Goal: Transaction & Acquisition: Purchase product/service

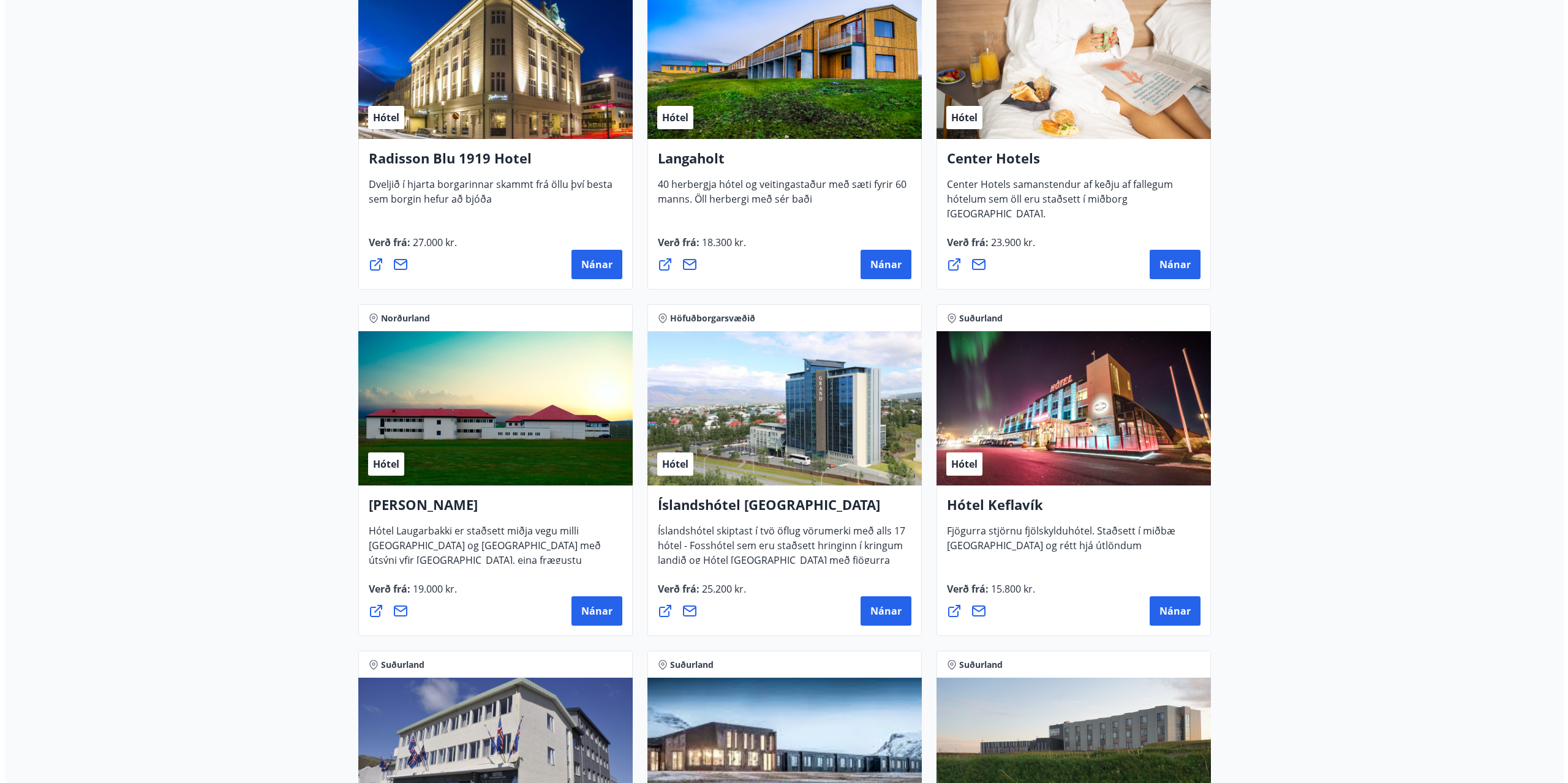
scroll to position [2021, 0]
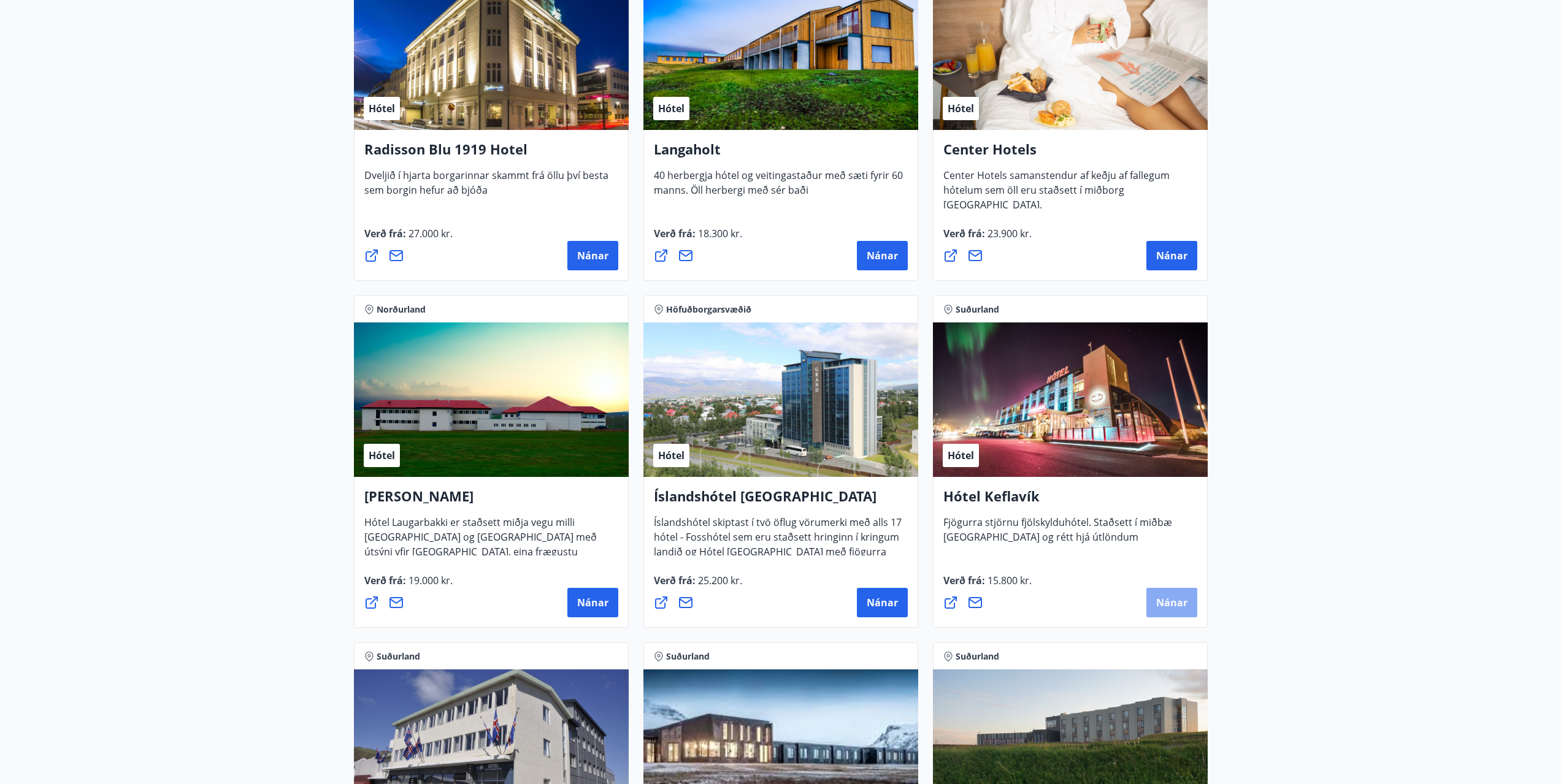
click at [1180, 605] on span "Nánar" at bounding box center [1172, 602] width 31 height 13
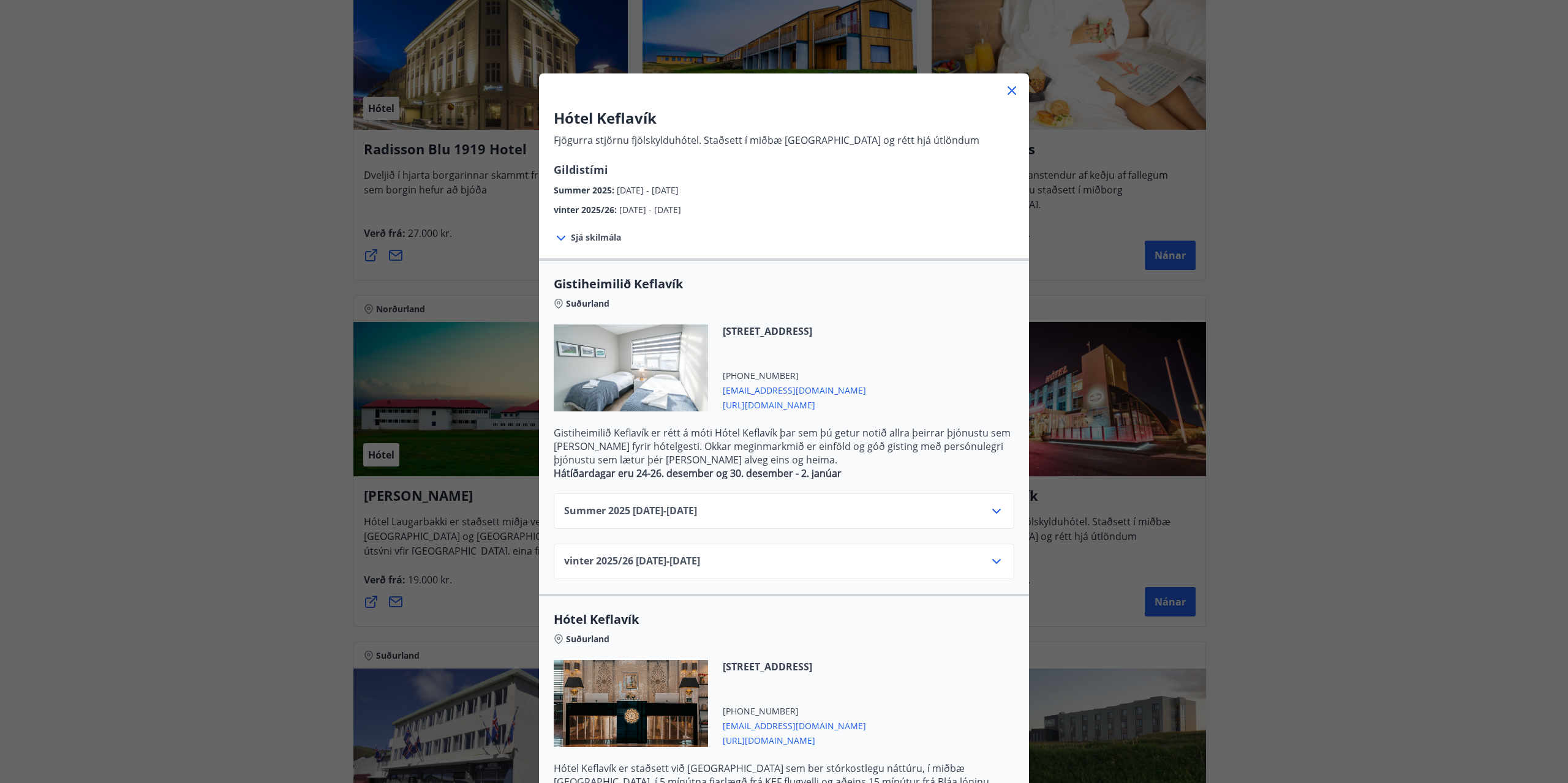
click at [989, 508] on icon at bounding box center [997, 512] width 15 height 15
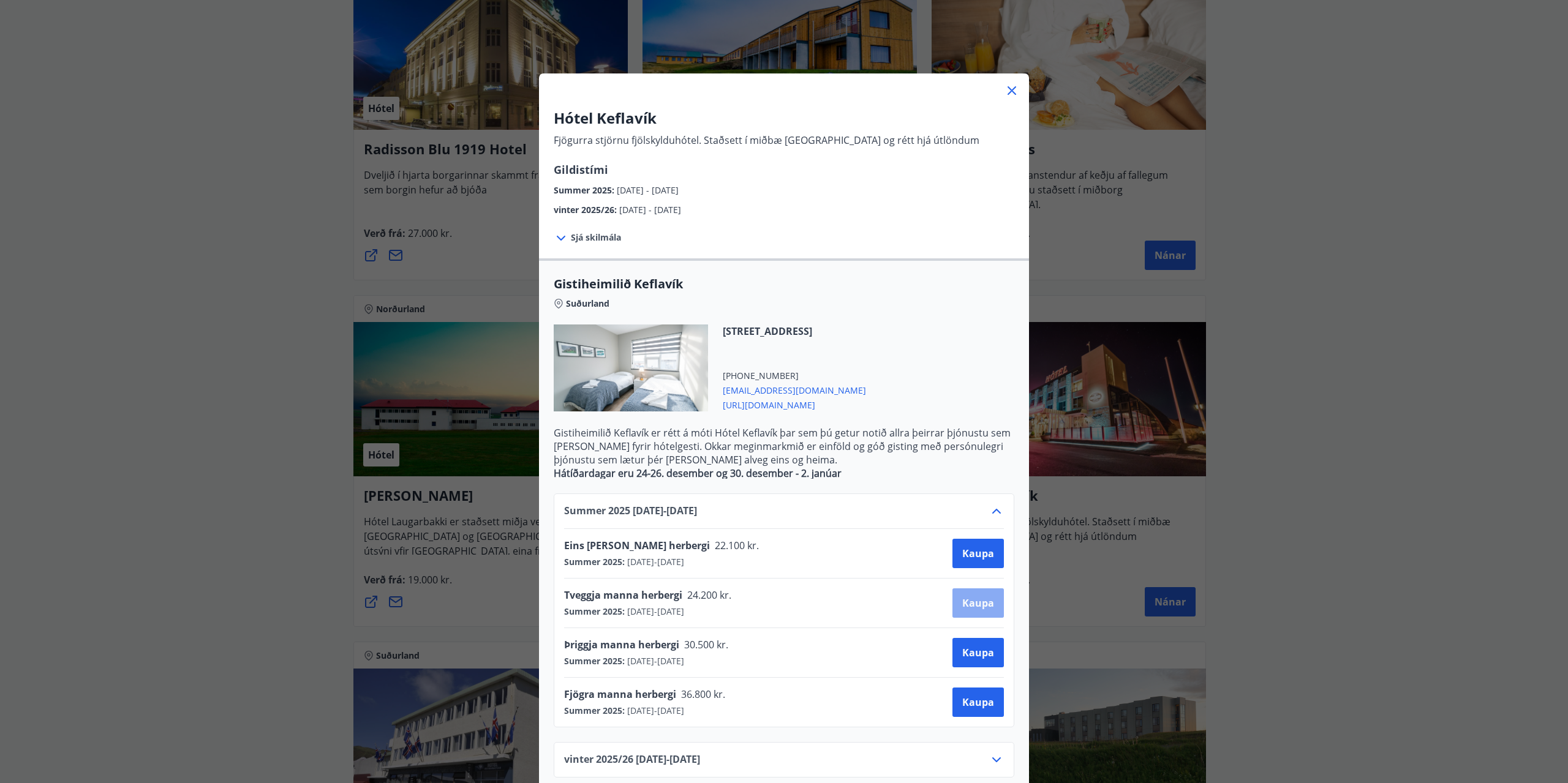
click at [976, 603] on span "Kaupa" at bounding box center [978, 603] width 32 height 13
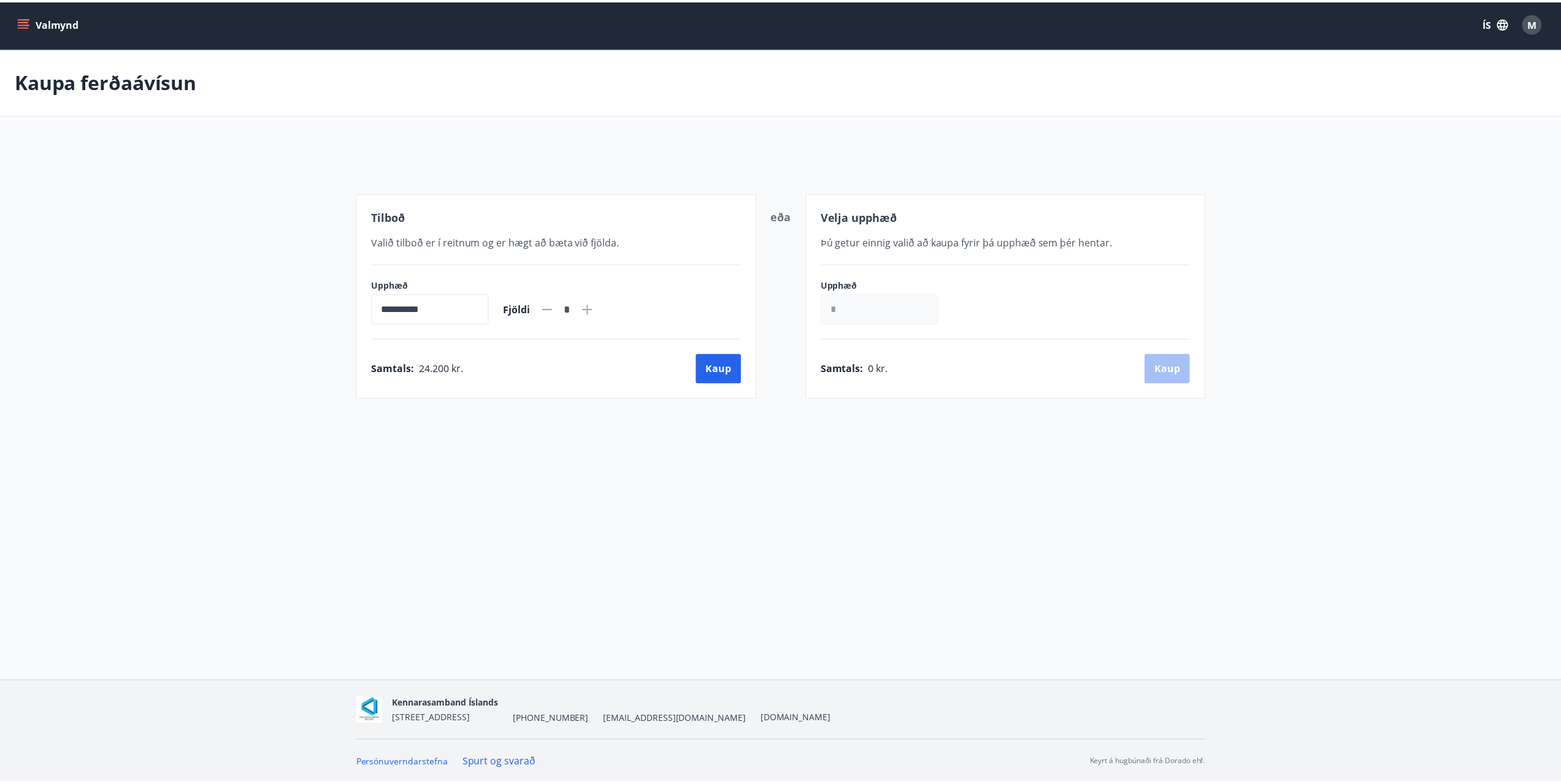
scroll to position [2, 0]
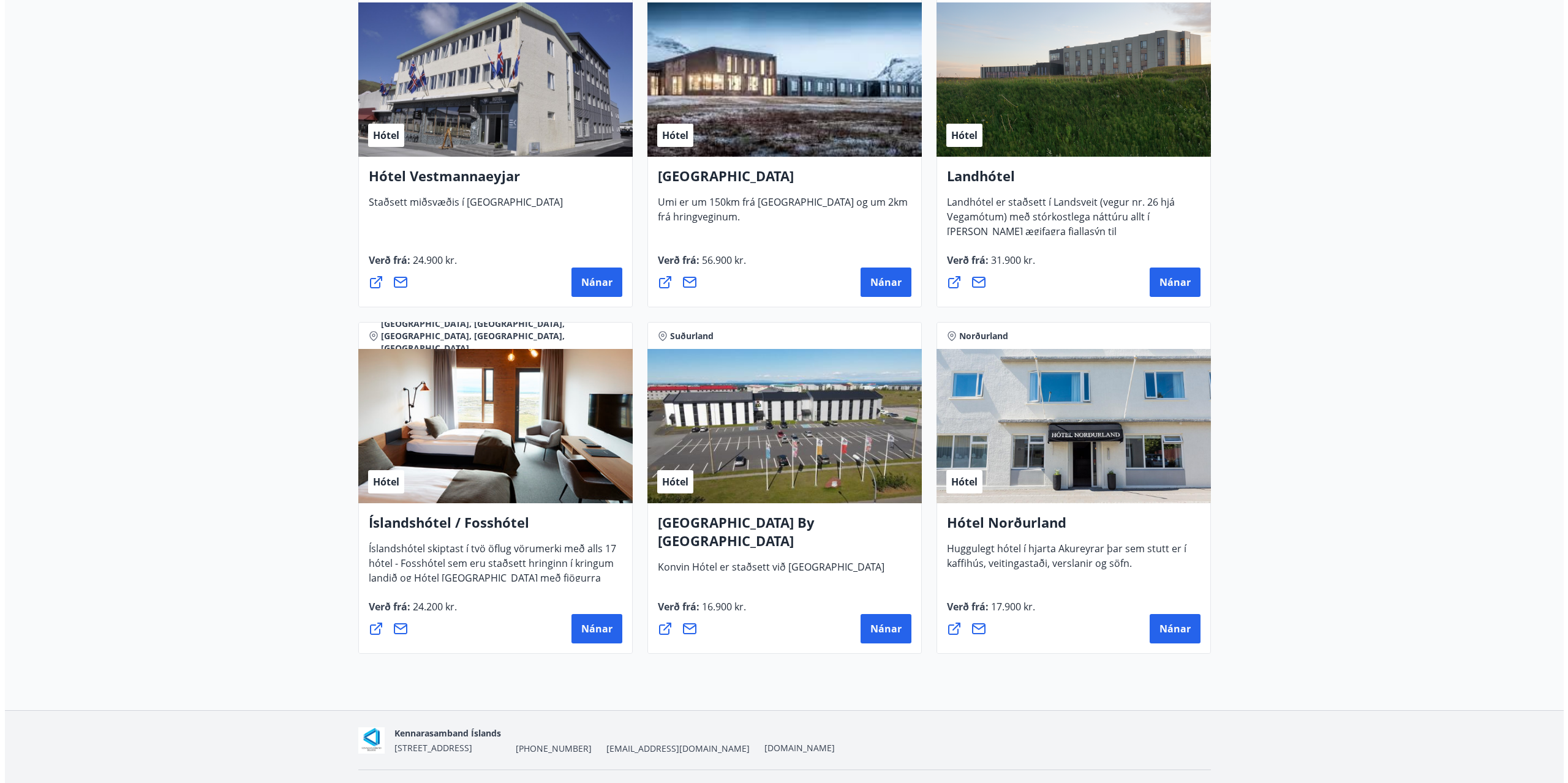
scroll to position [2697, 0]
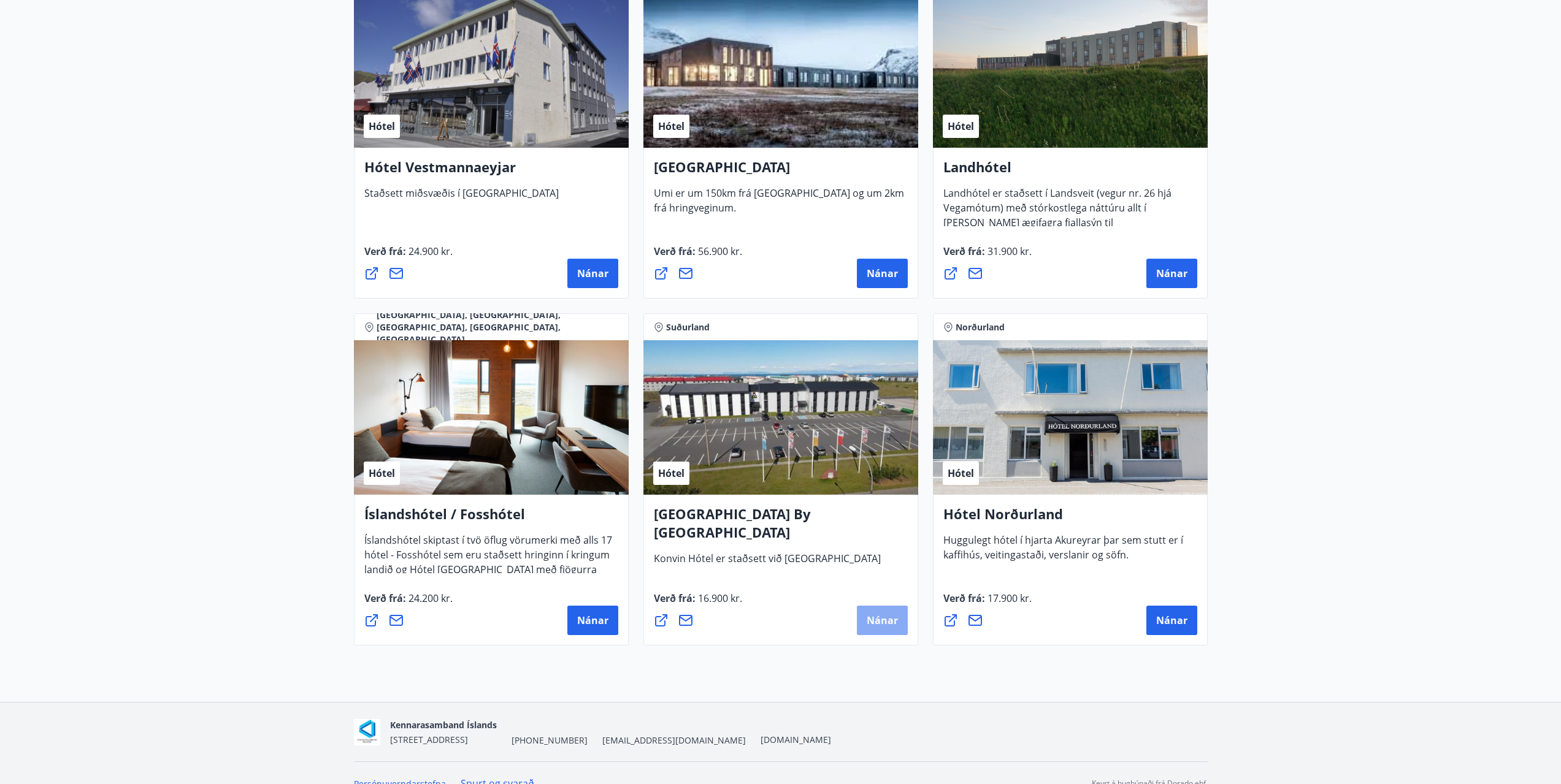
click at [887, 617] on span "Nánar" at bounding box center [882, 621] width 31 height 13
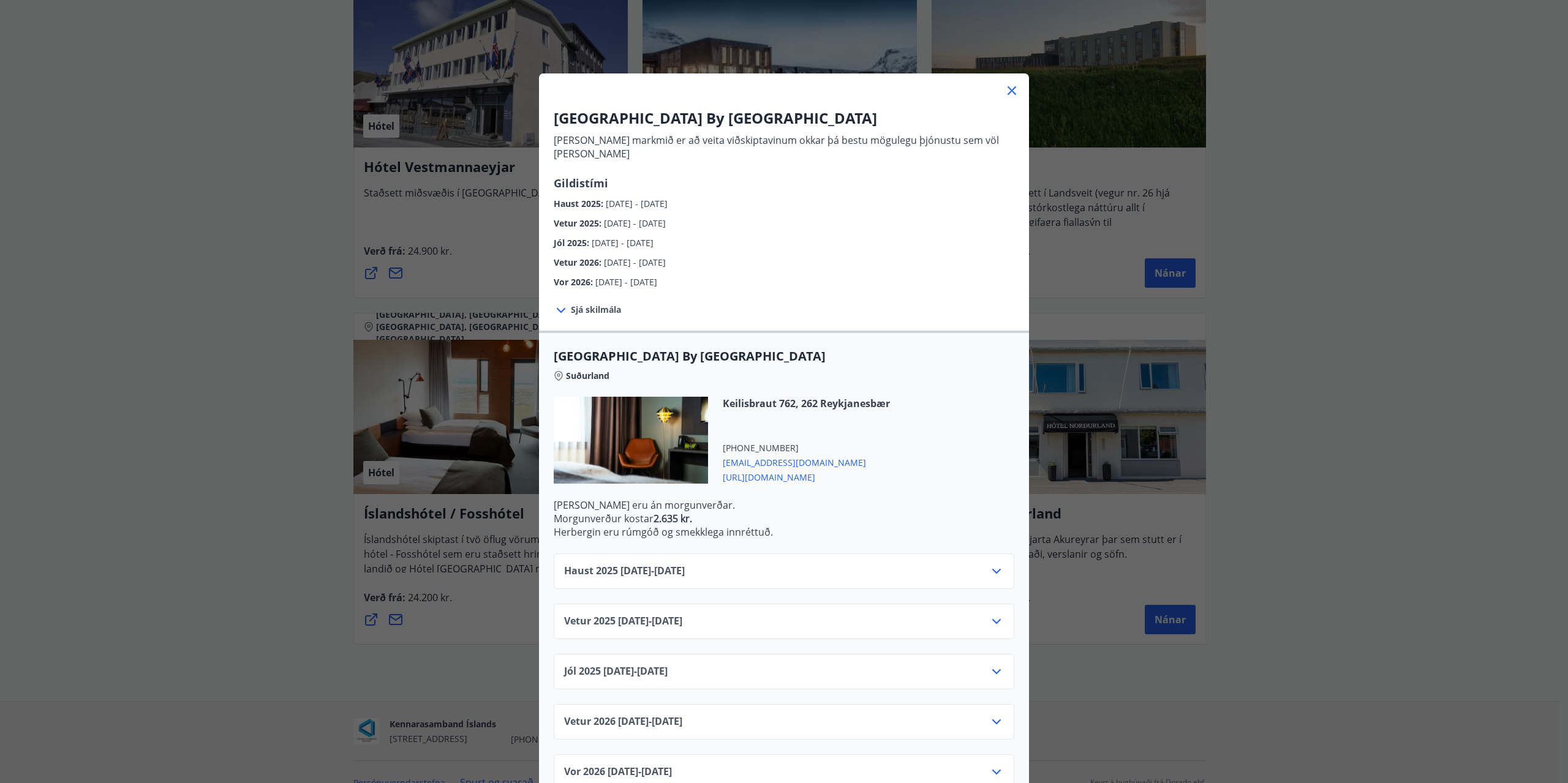
click at [993, 564] on icon at bounding box center [997, 571] width 15 height 15
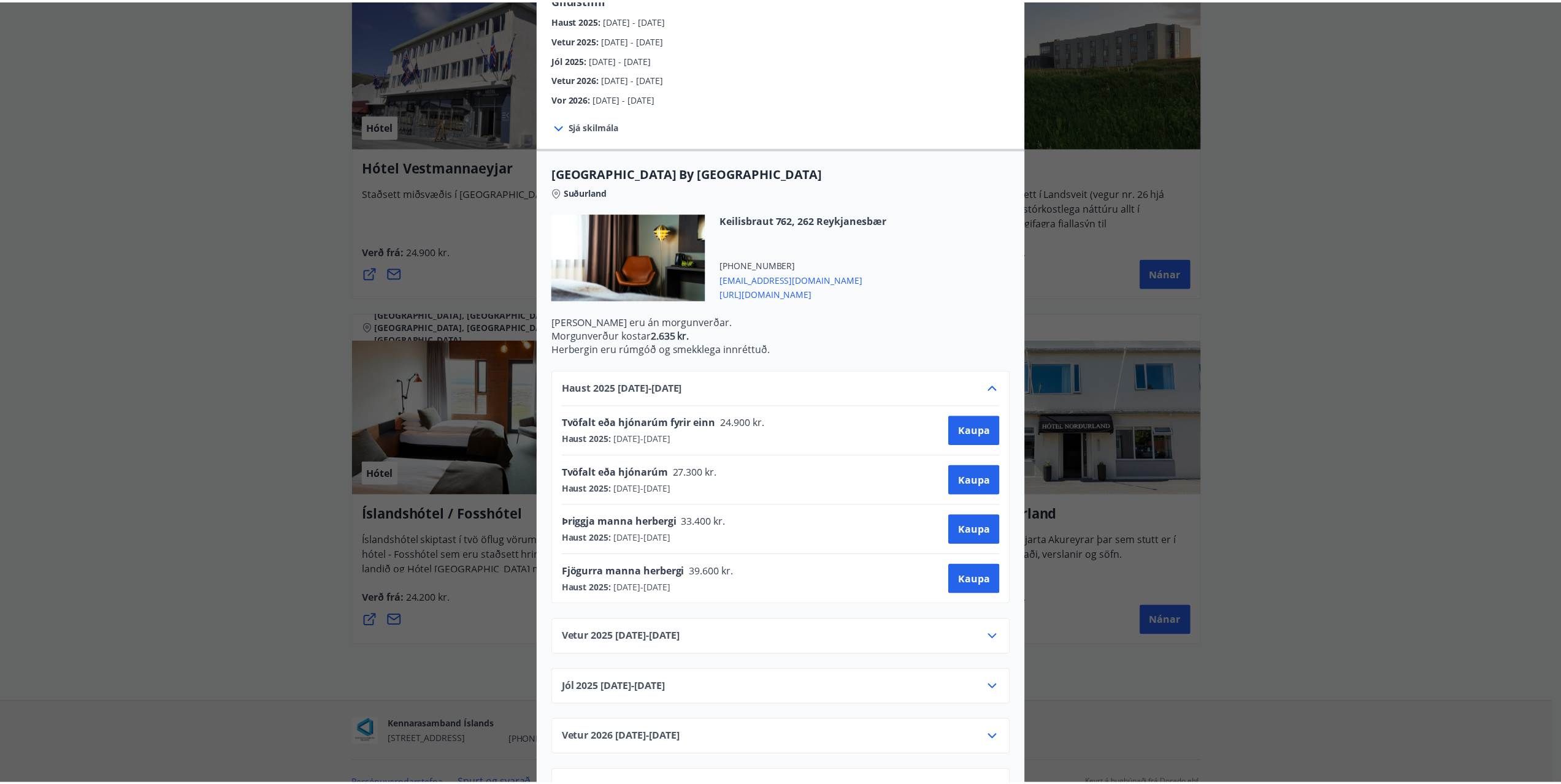
scroll to position [216, 0]
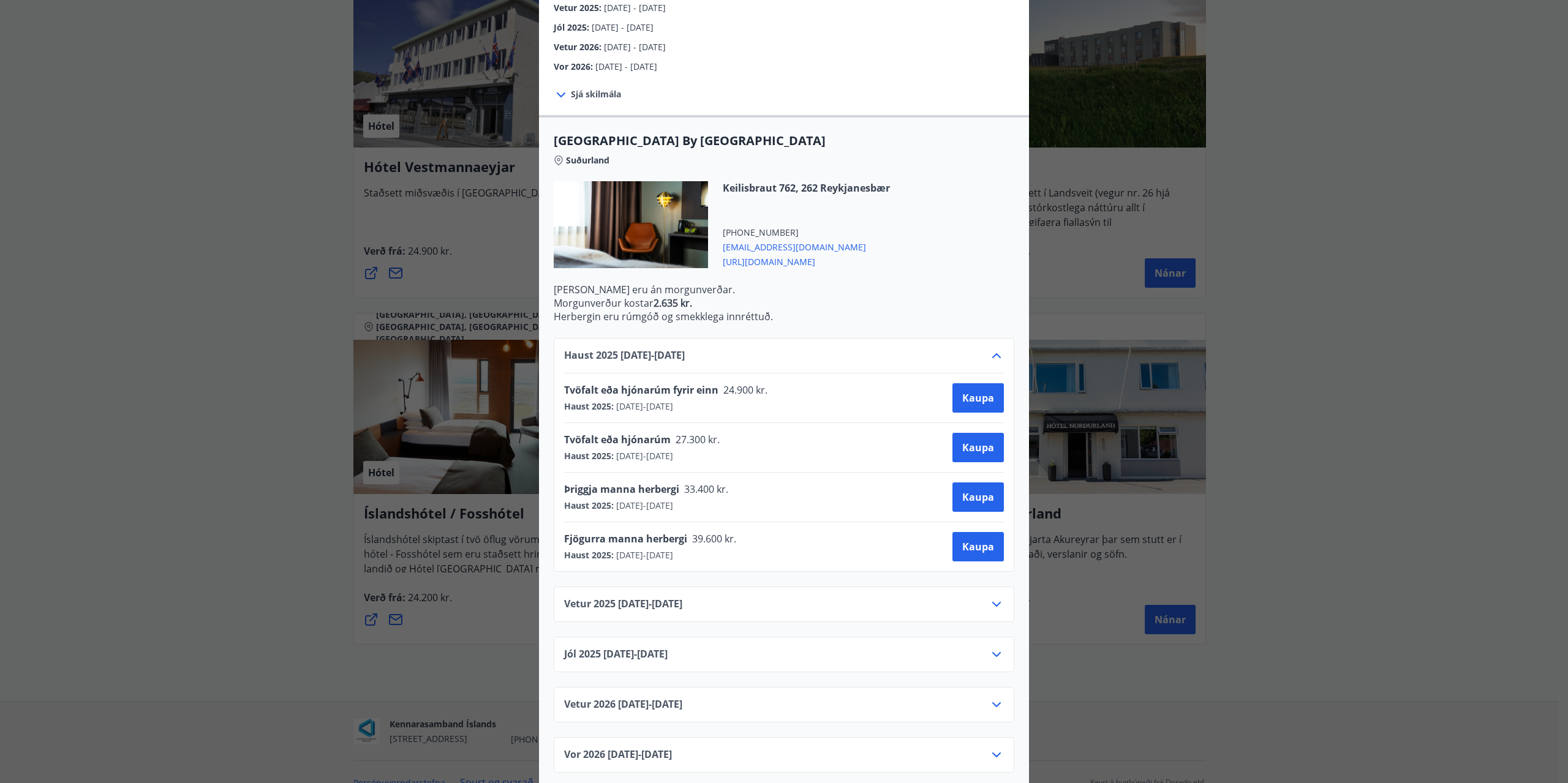
click at [993, 602] on icon at bounding box center [997, 604] width 8 height 5
click at [1444, 331] on div "Konvin Hotel By Keflavik Airport Okkar megin markmið er að veita viðskiptavinum…" at bounding box center [784, 176] width 1568 height 783
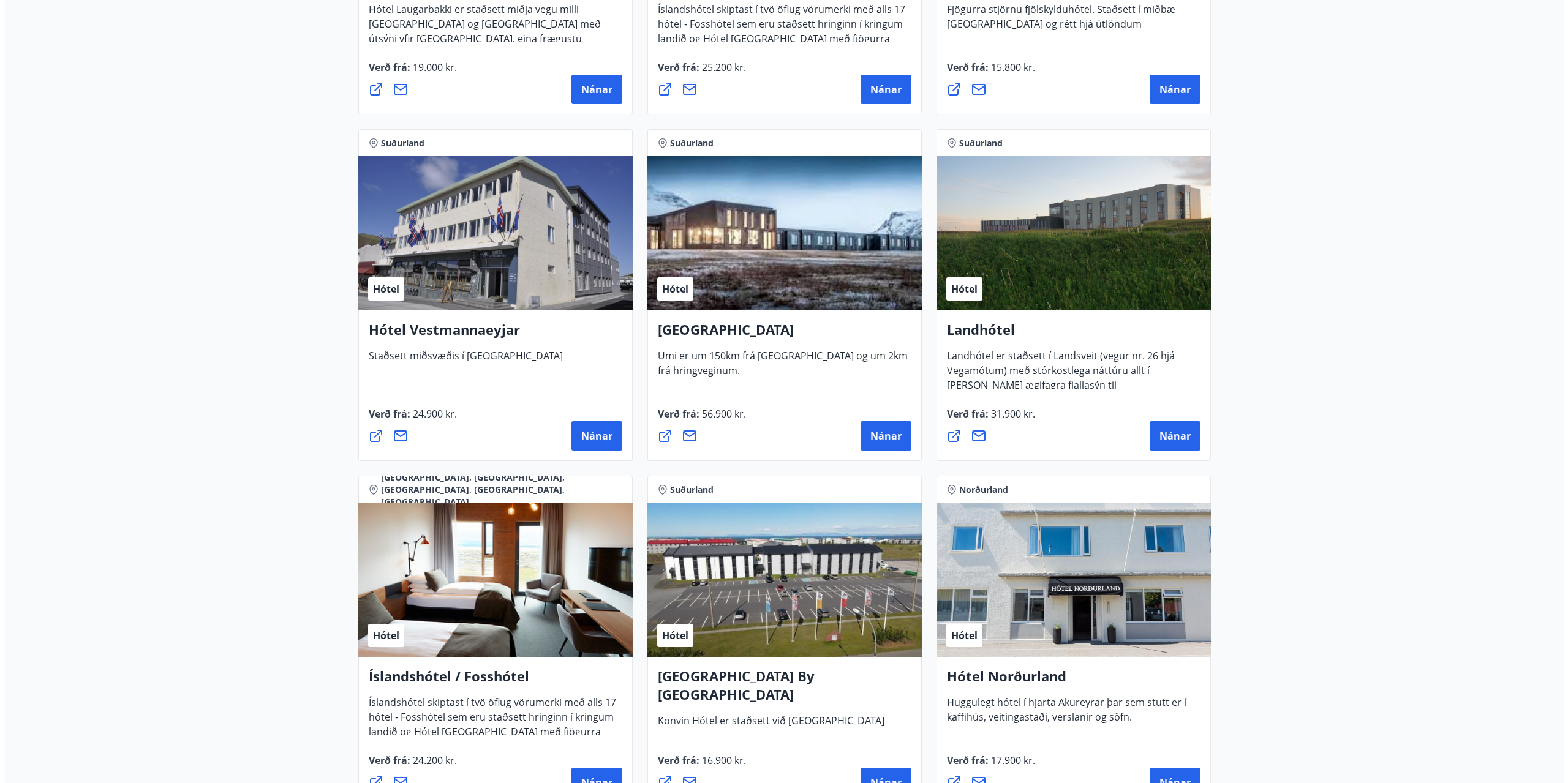
scroll to position [2289, 0]
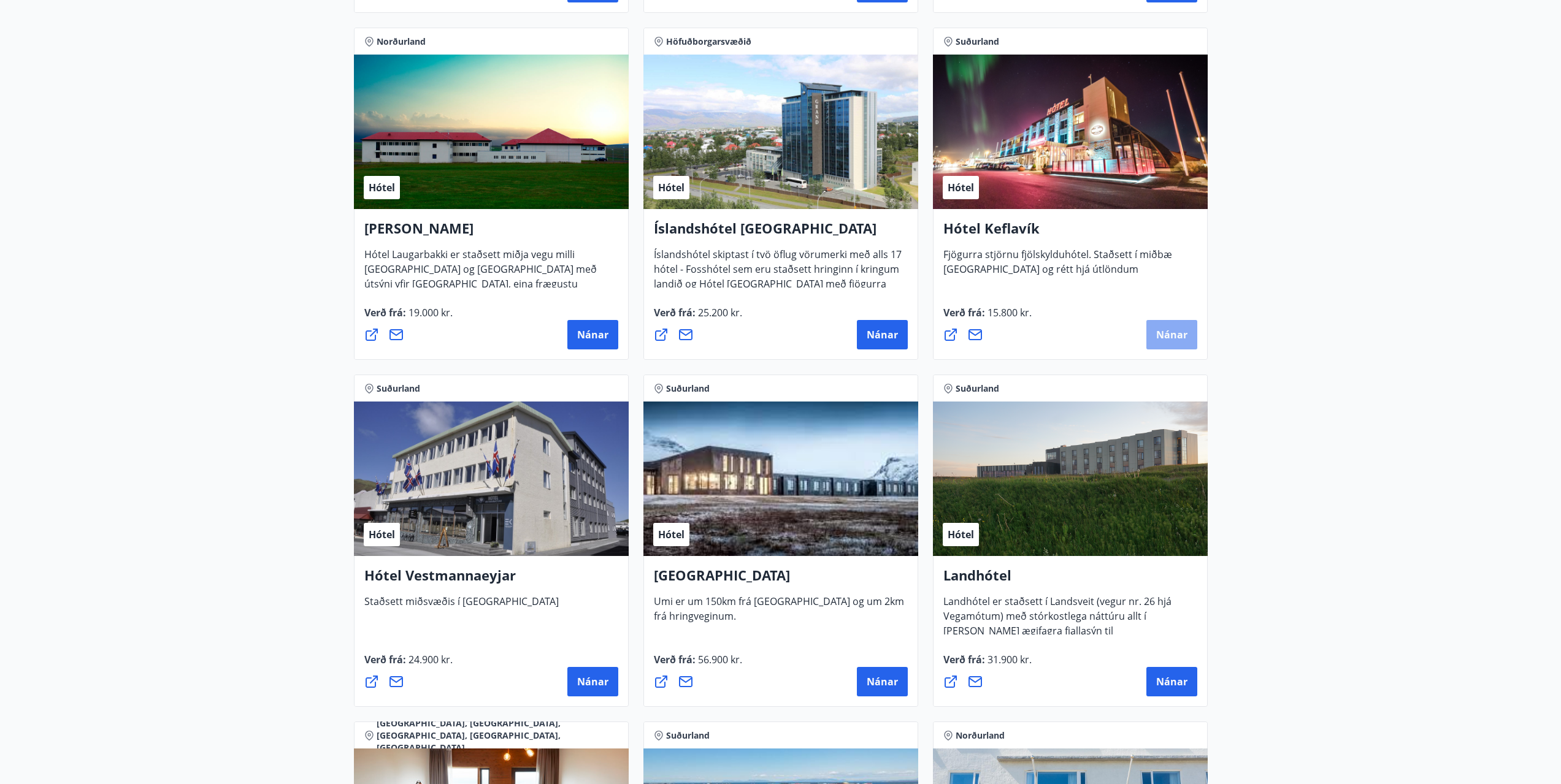
click at [1180, 335] on span "Nánar" at bounding box center [1172, 335] width 31 height 13
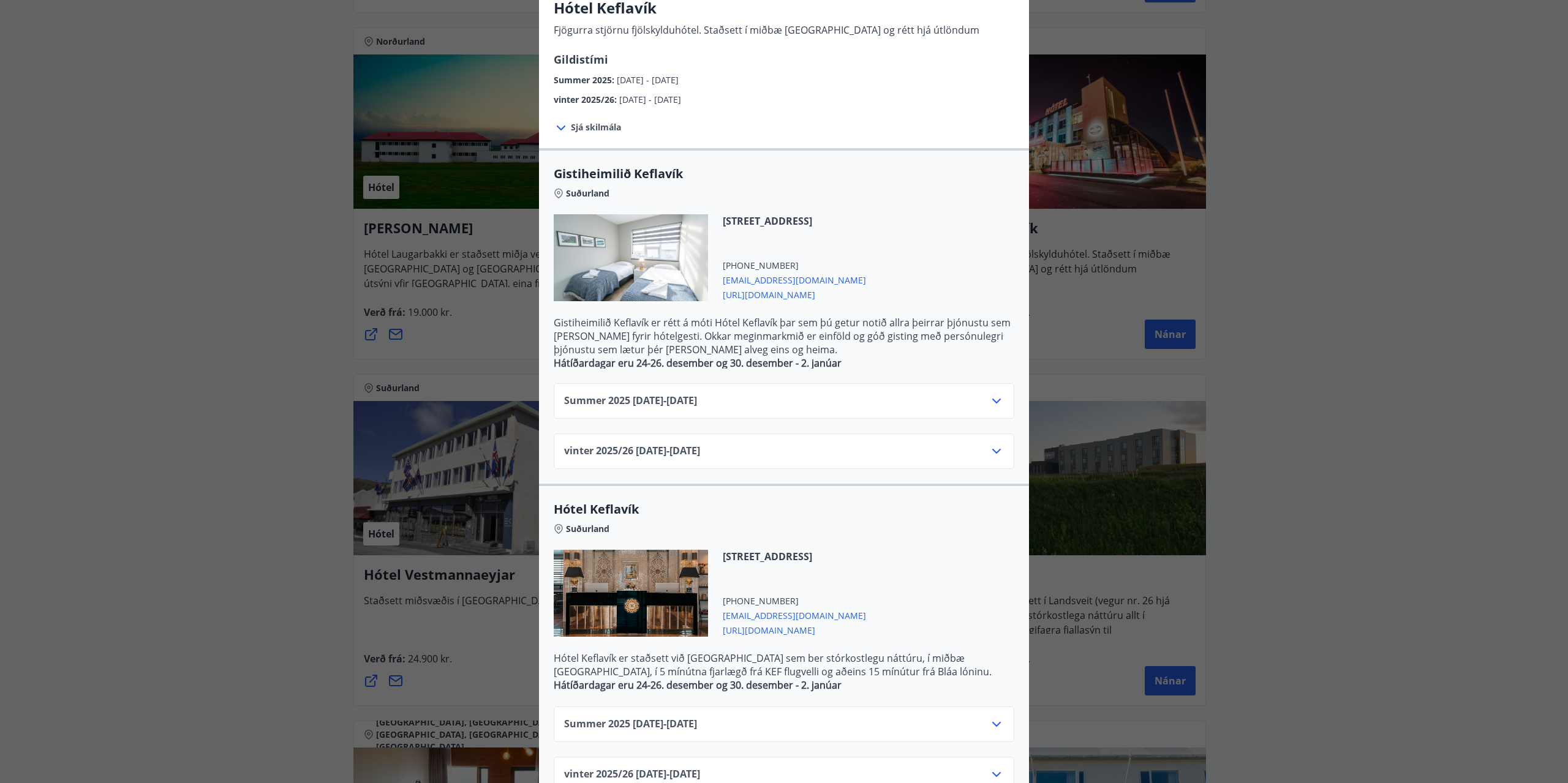
scroll to position [143, 0]
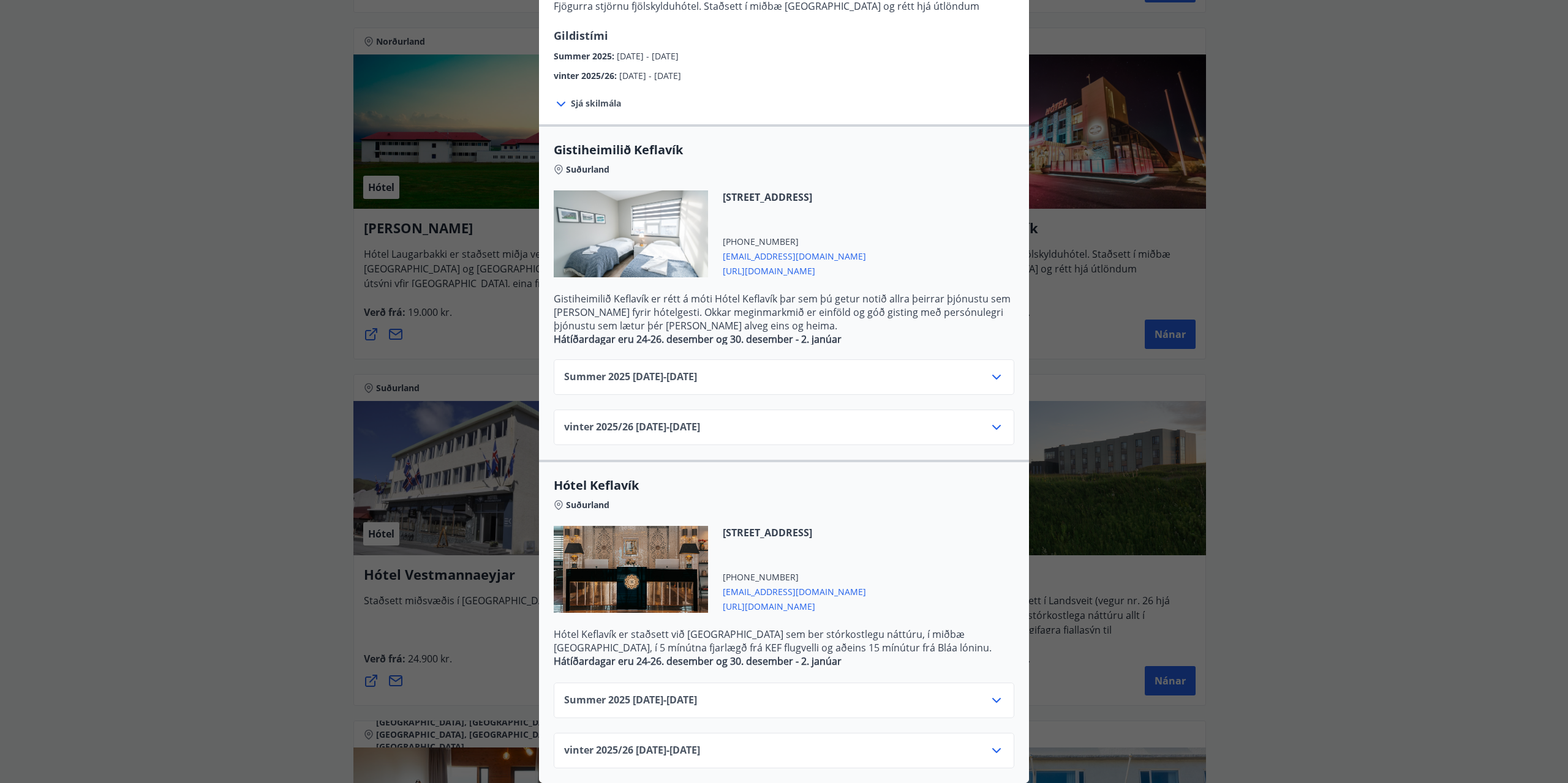
click at [989, 693] on icon at bounding box center [997, 701] width 15 height 15
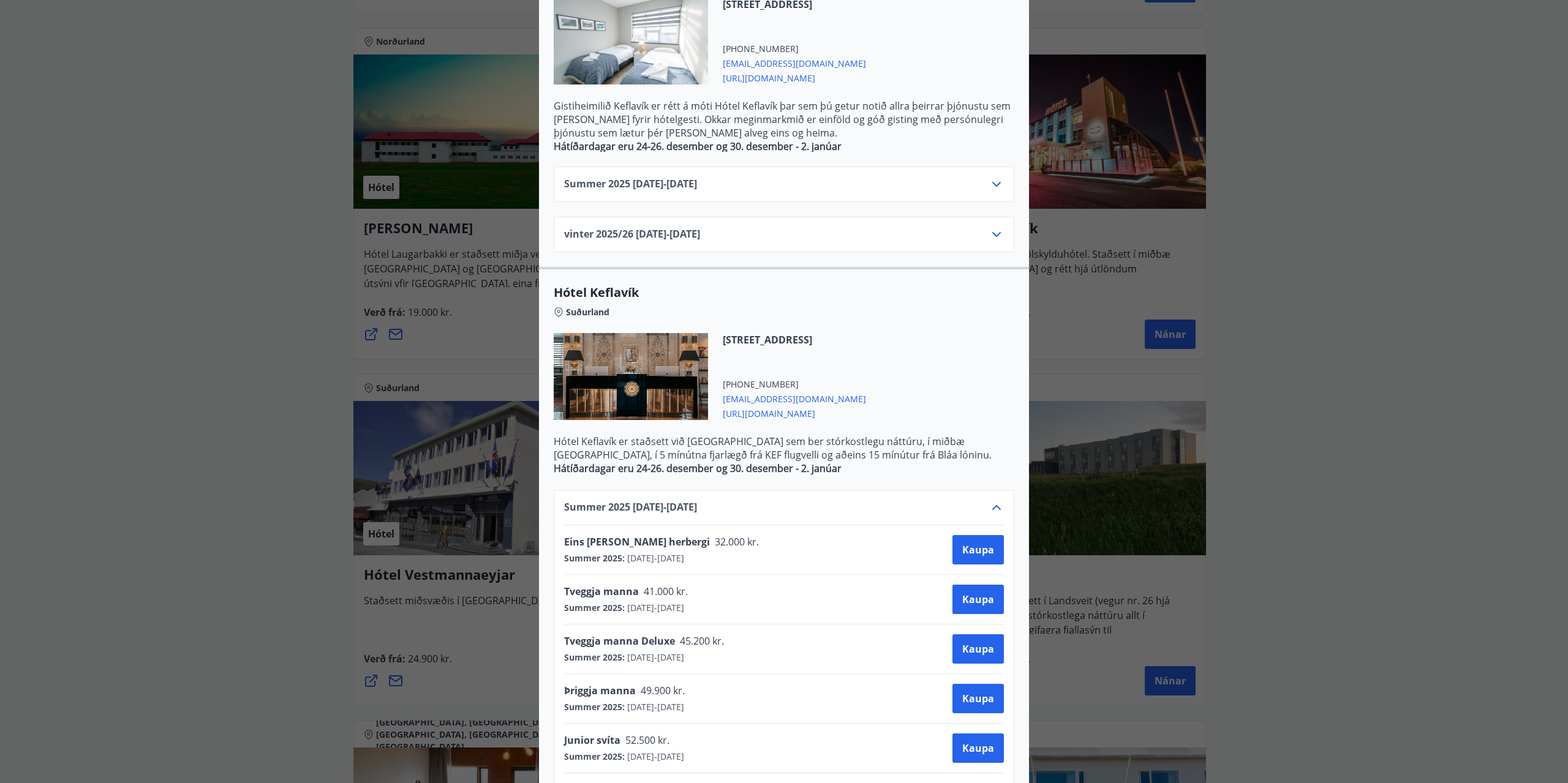
scroll to position [0, 0]
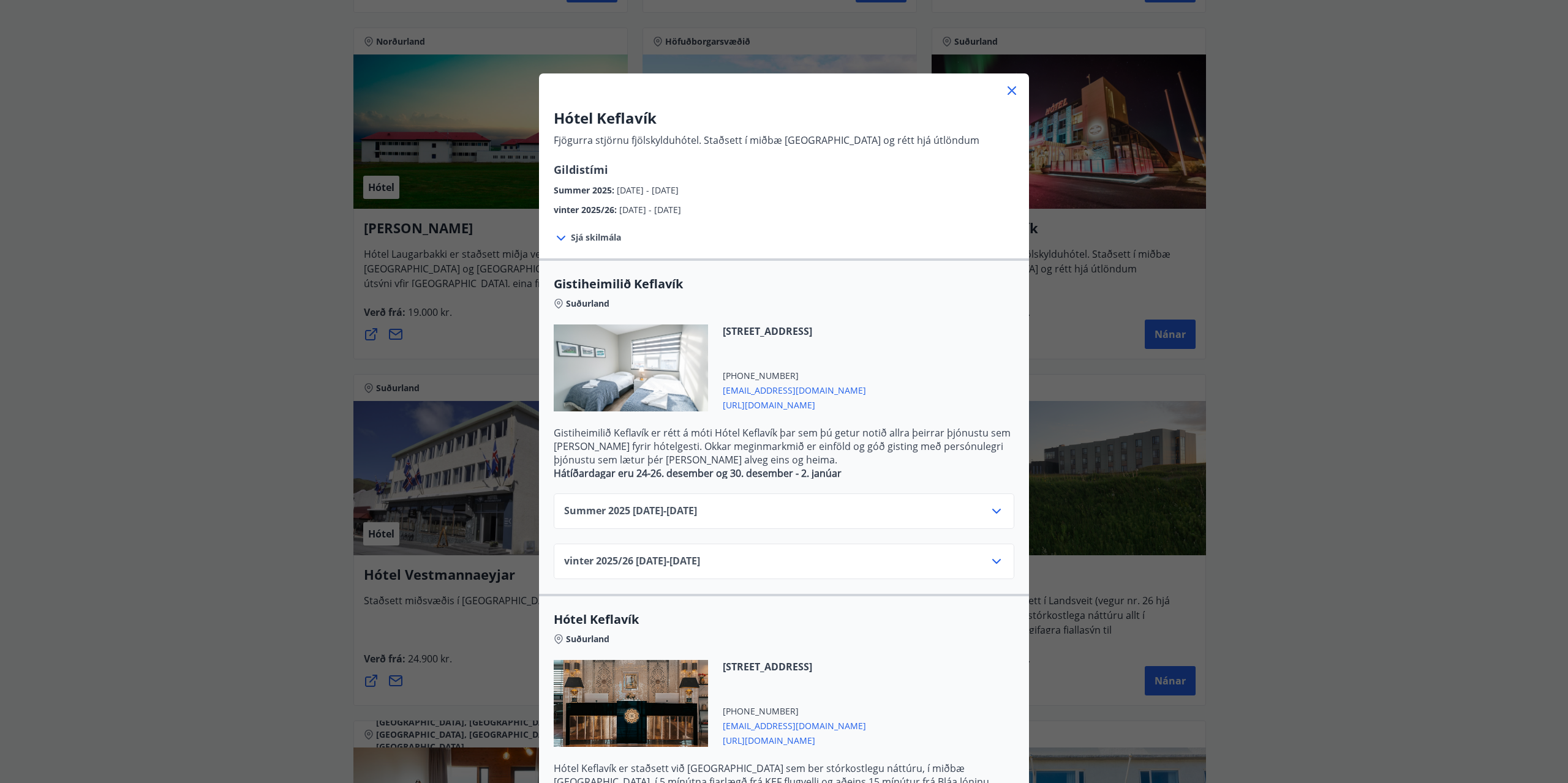
click at [1414, 484] on div "Hótel Keflavík Fjögurra stjörnu fjölskylduhótel. Staðsett í miðbæ Keflavíkur og…" at bounding box center [784, 392] width 1568 height 783
click at [604, 240] on span "Sjá skilmála" at bounding box center [596, 237] width 50 height 12
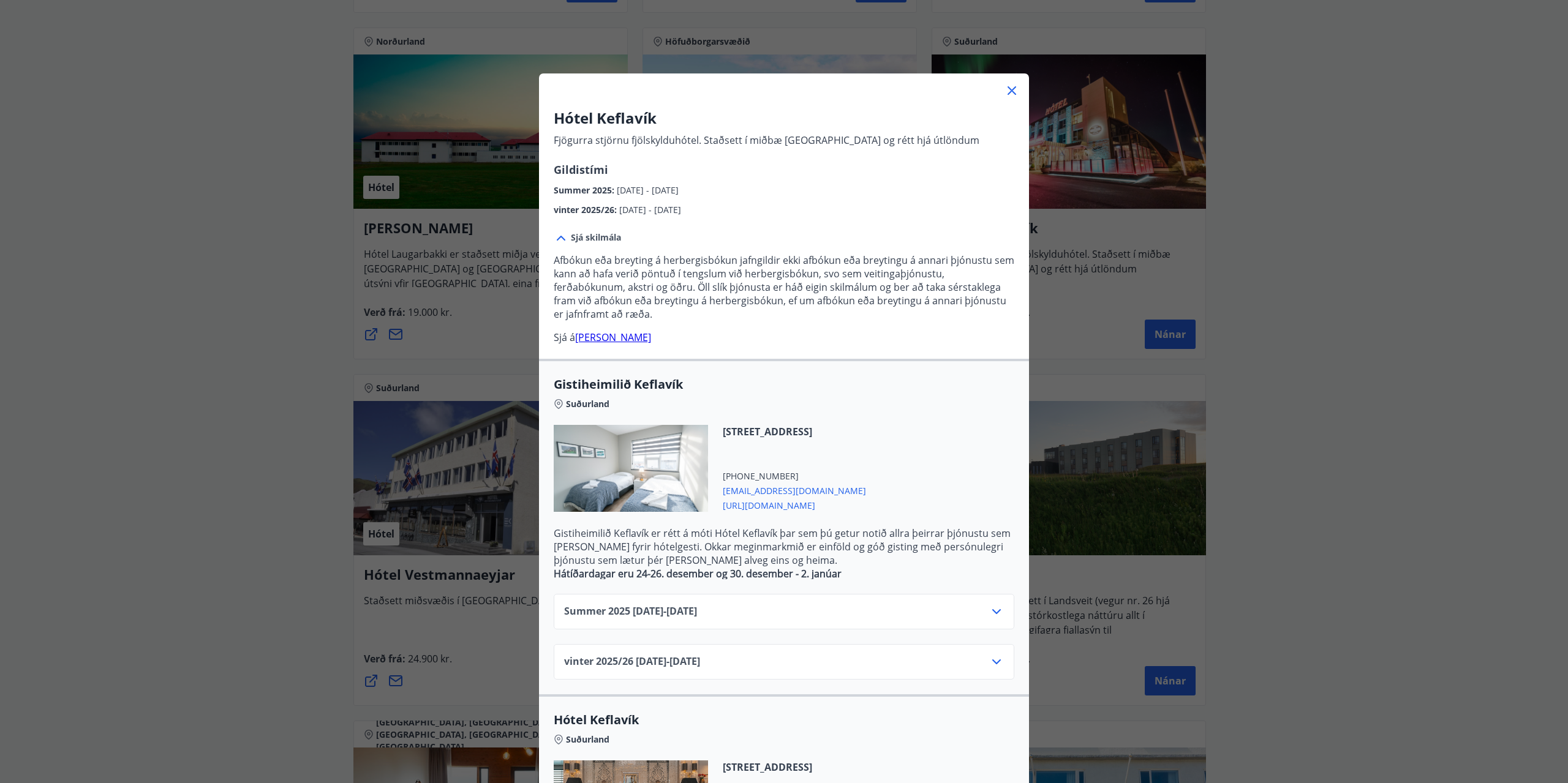
click at [637, 343] on link "[PERSON_NAME]" at bounding box center [613, 337] width 76 height 13
click at [993, 606] on icon at bounding box center [997, 612] width 15 height 15
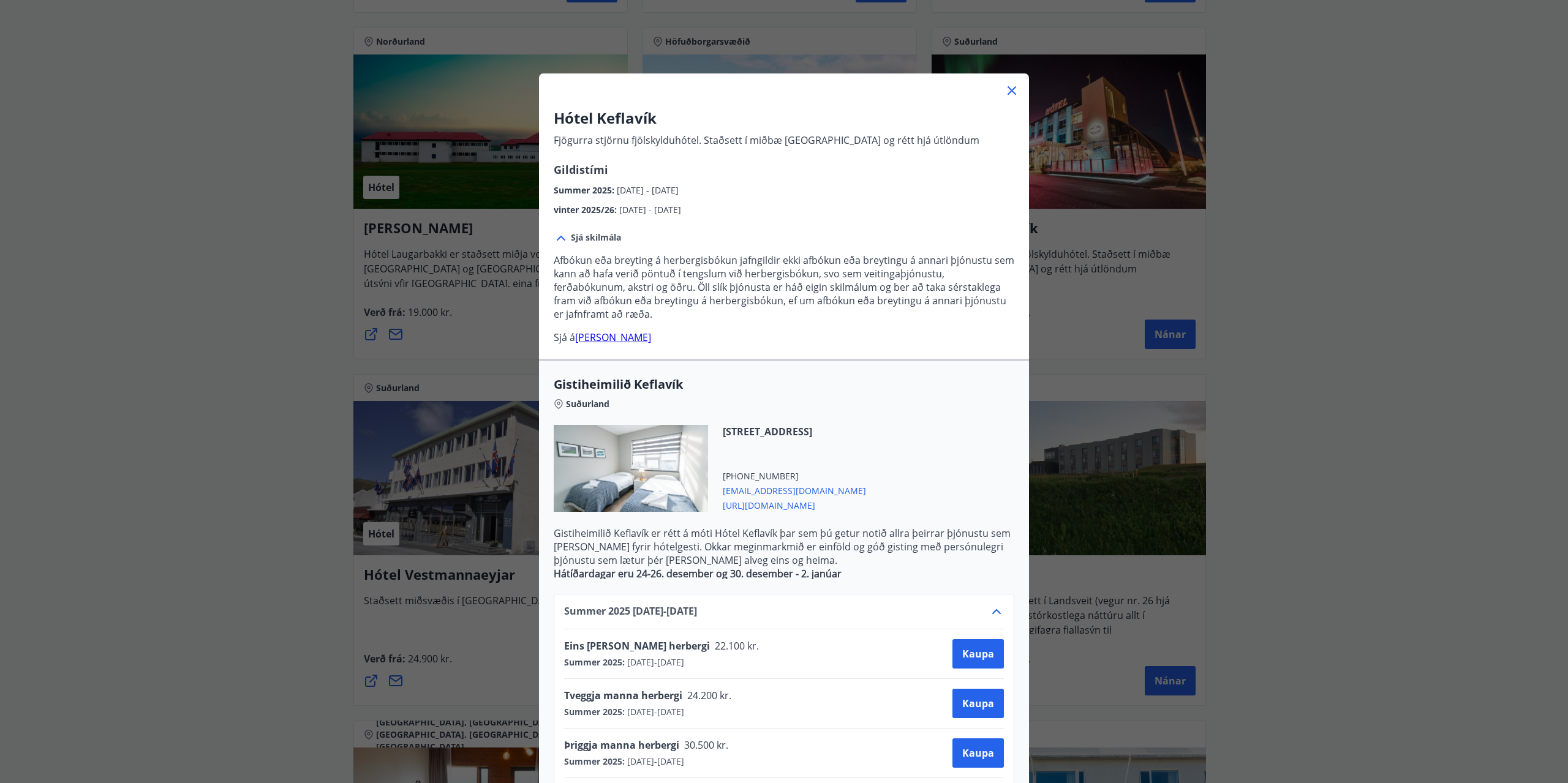
click at [1250, 388] on div "Hótel Keflavík Fjögurra stjörnu fjölskylduhótel. Staðsett í miðbæ Keflavíkur og…" at bounding box center [784, 392] width 1568 height 783
click at [1005, 89] on icon at bounding box center [1012, 91] width 15 height 15
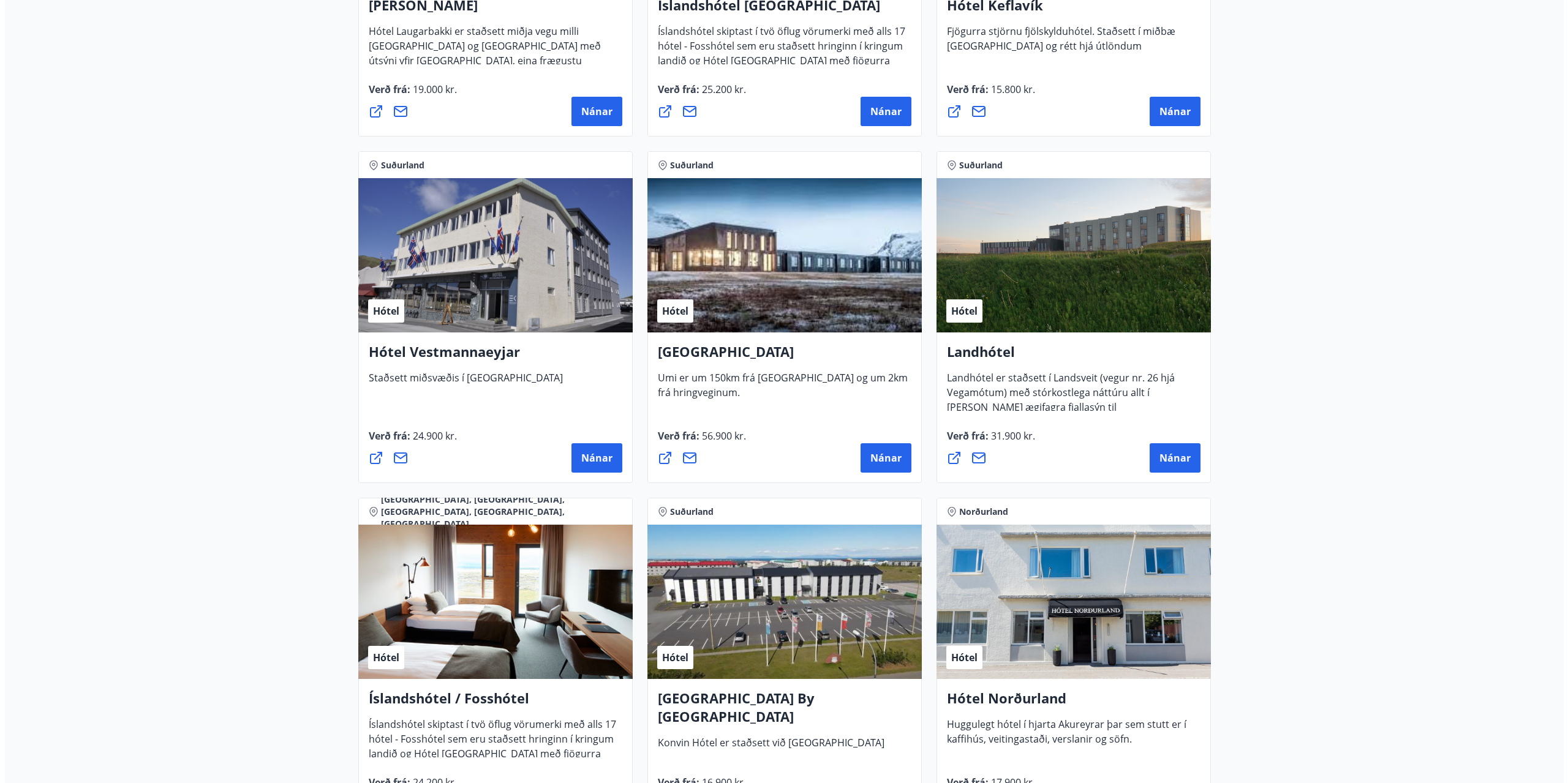
scroll to position [2717, 0]
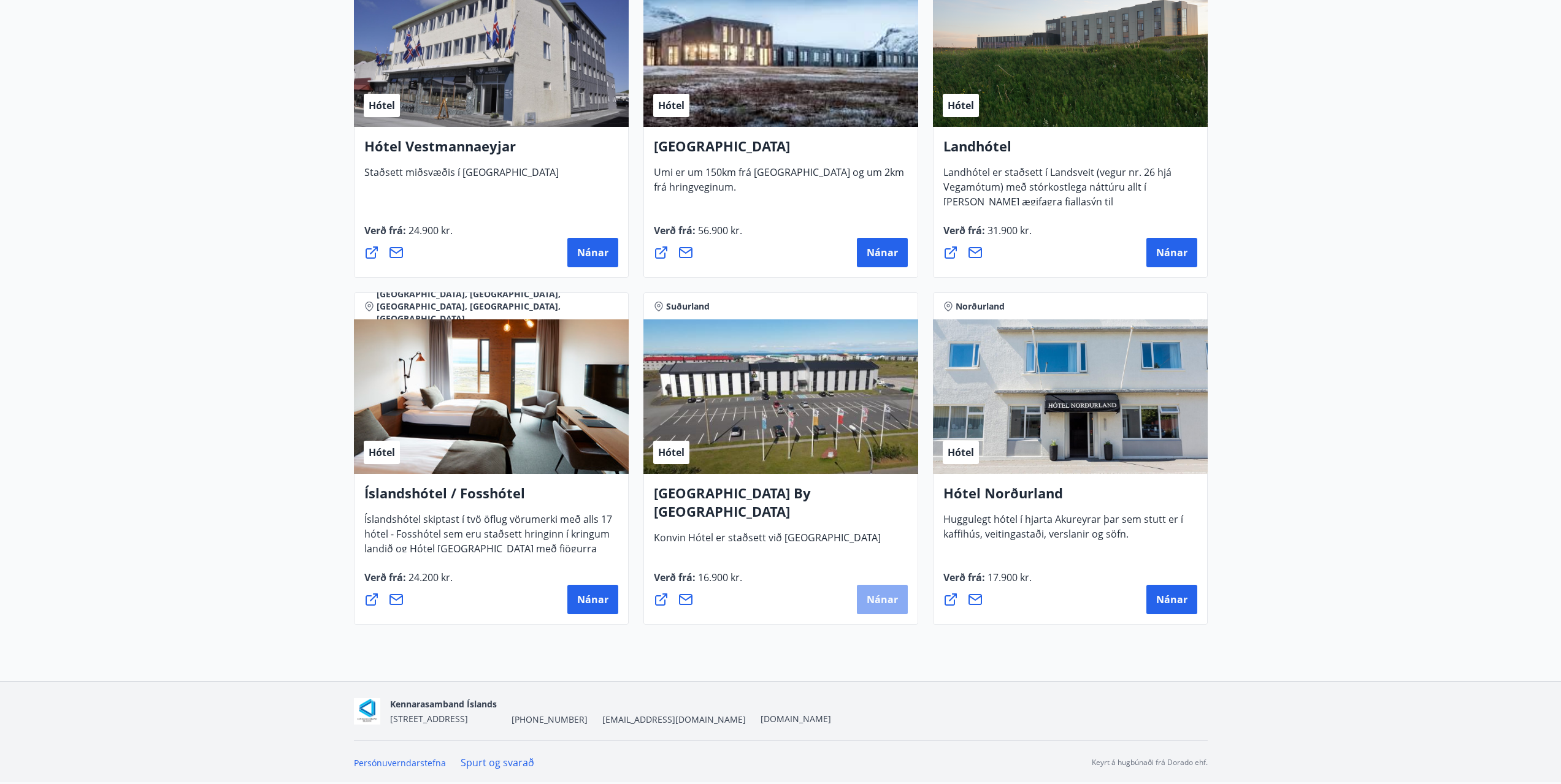
click at [862, 593] on button "Nánar" at bounding box center [882, 600] width 51 height 30
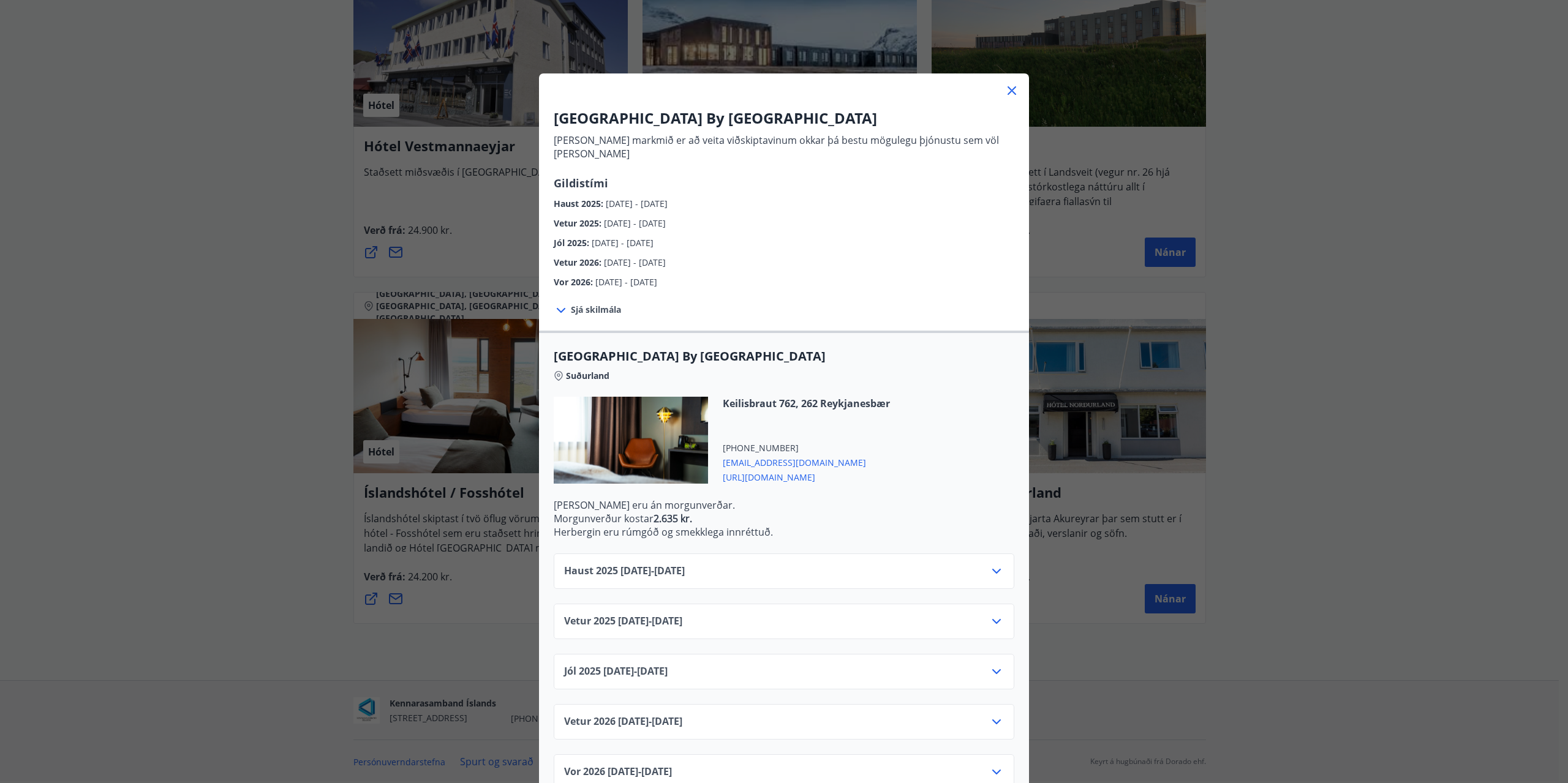
click at [993, 569] on icon at bounding box center [997, 571] width 8 height 5
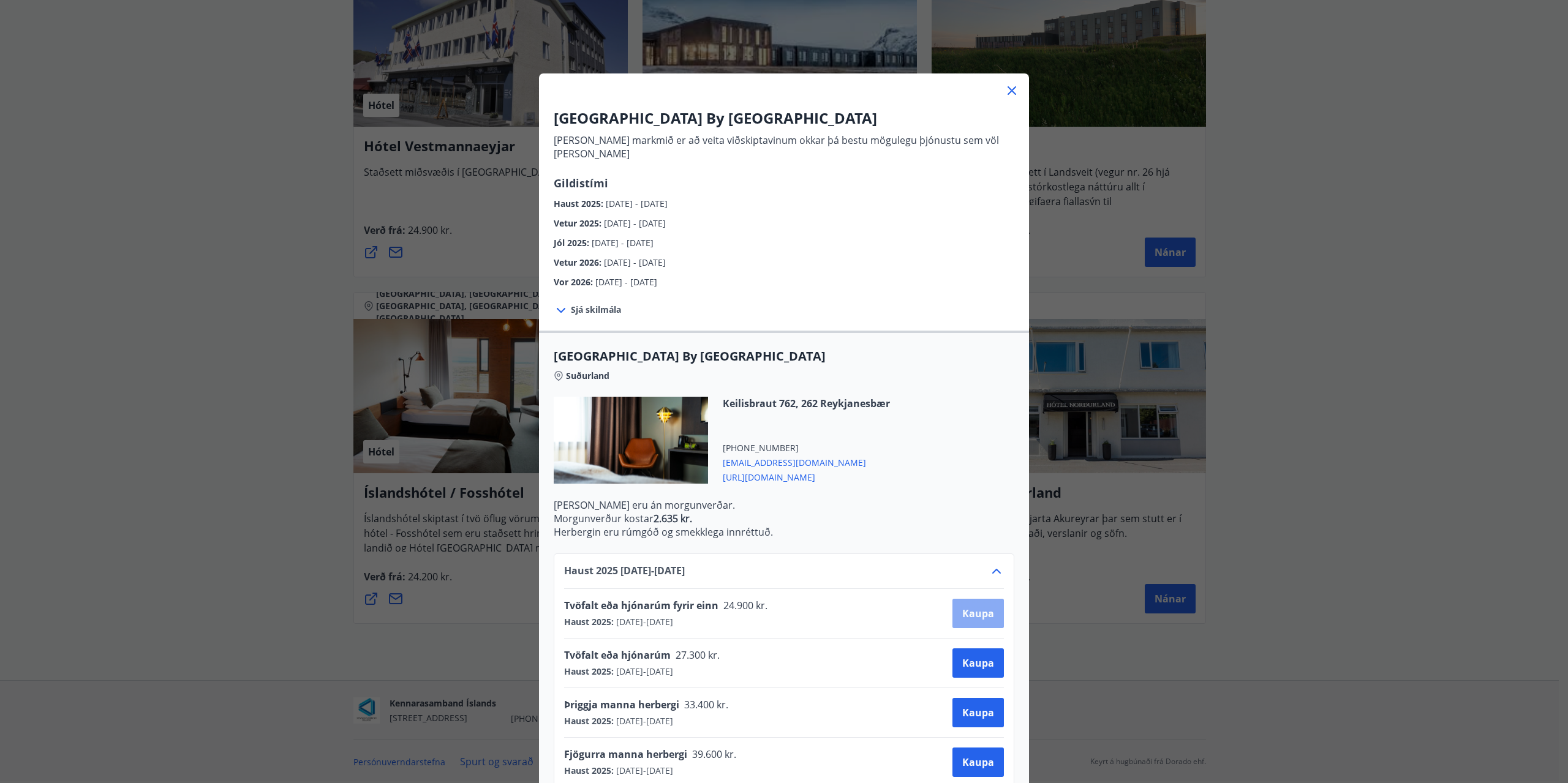
click at [981, 607] on span "Kaupa" at bounding box center [978, 613] width 32 height 13
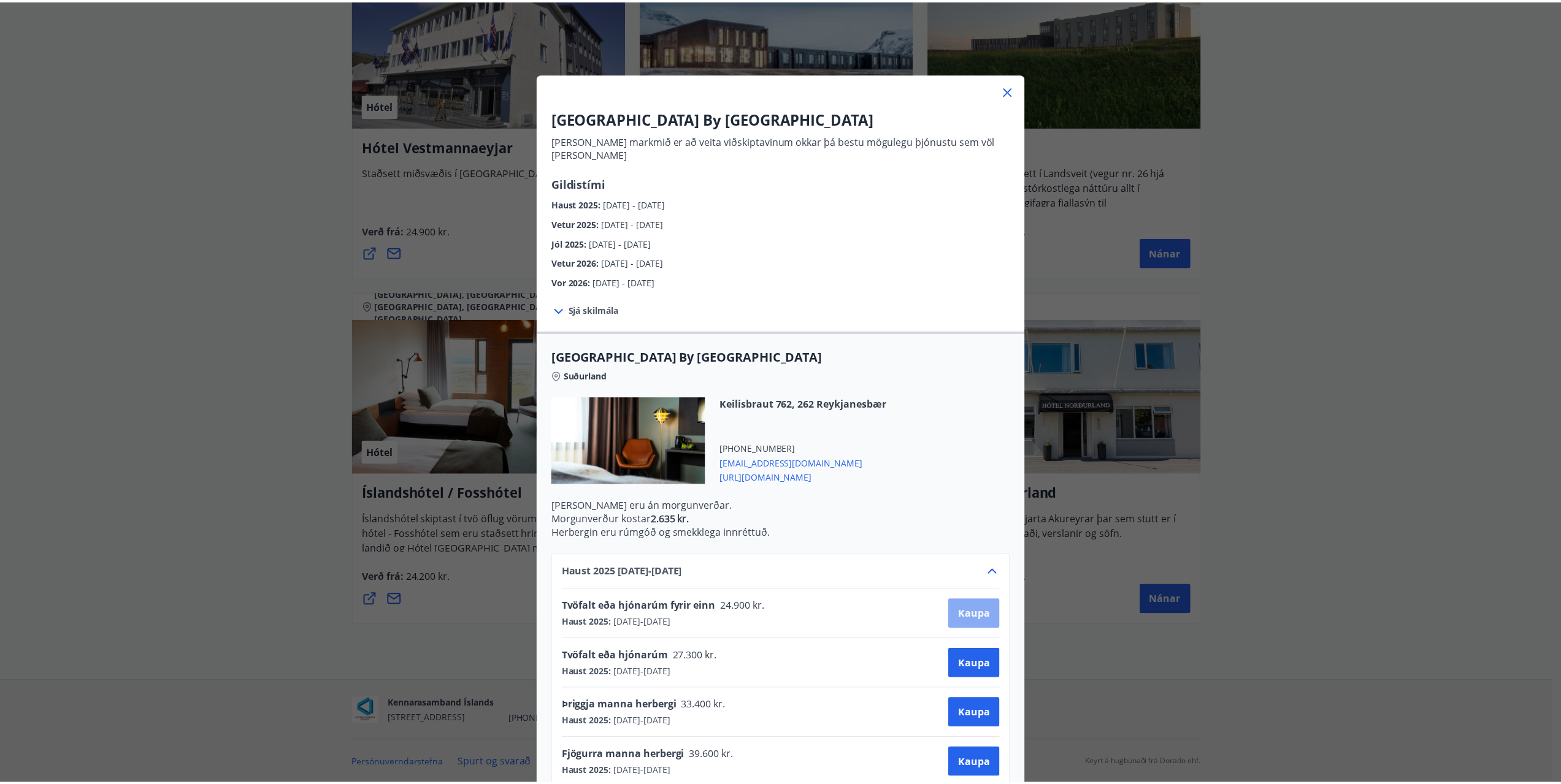
scroll to position [2, 0]
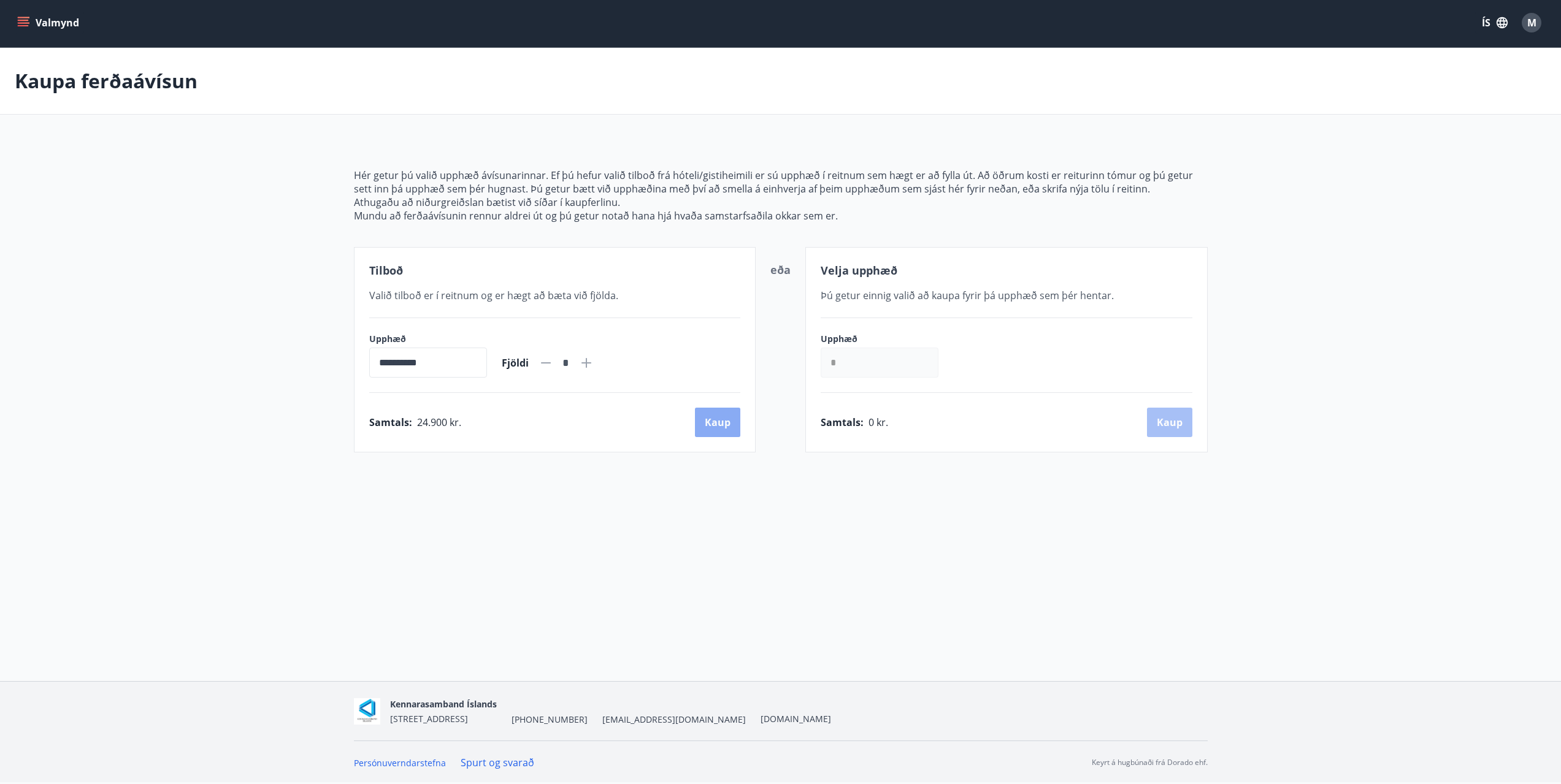
click at [702, 414] on button "Kaup" at bounding box center [717, 423] width 45 height 30
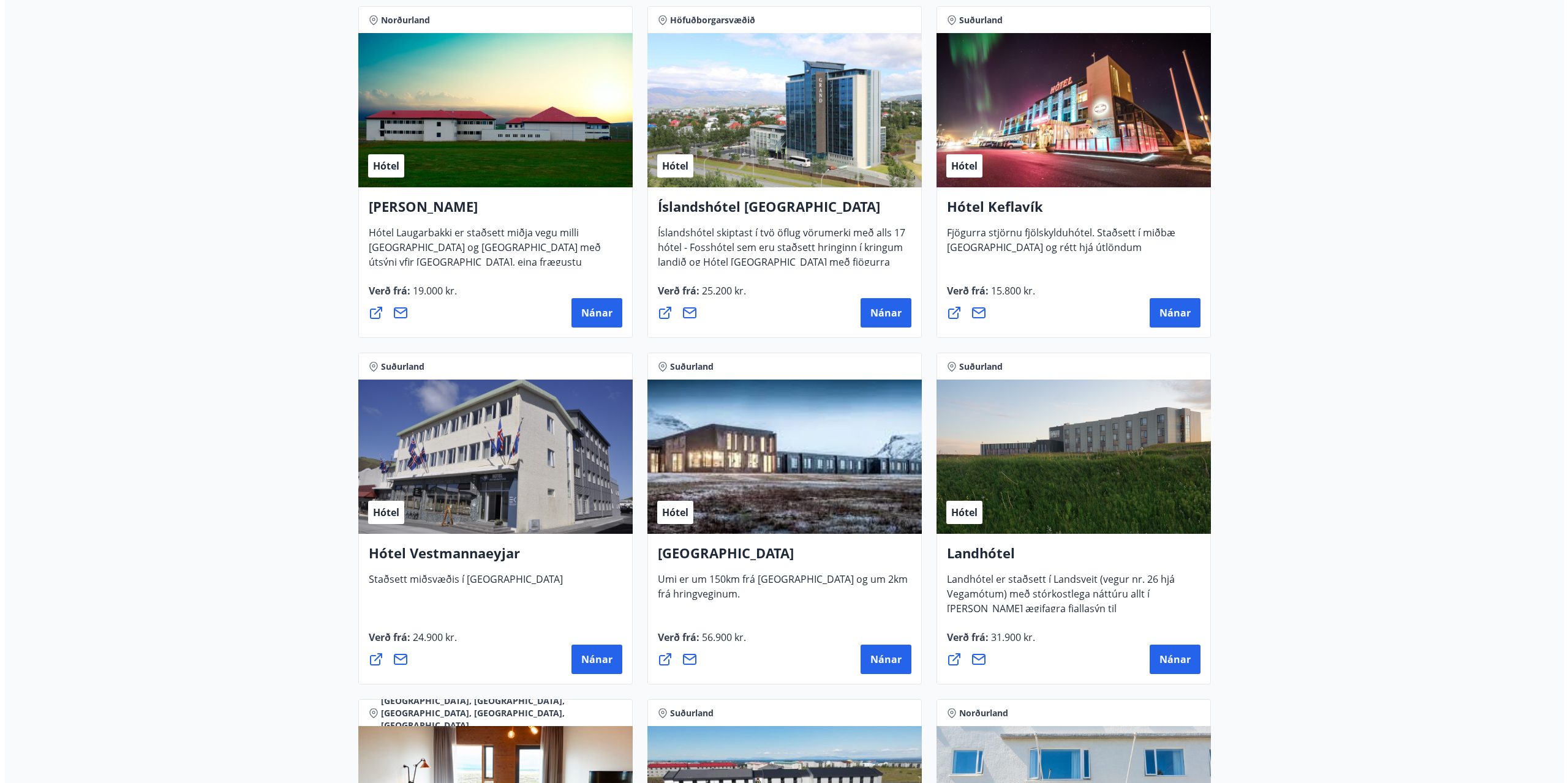
scroll to position [2289, 0]
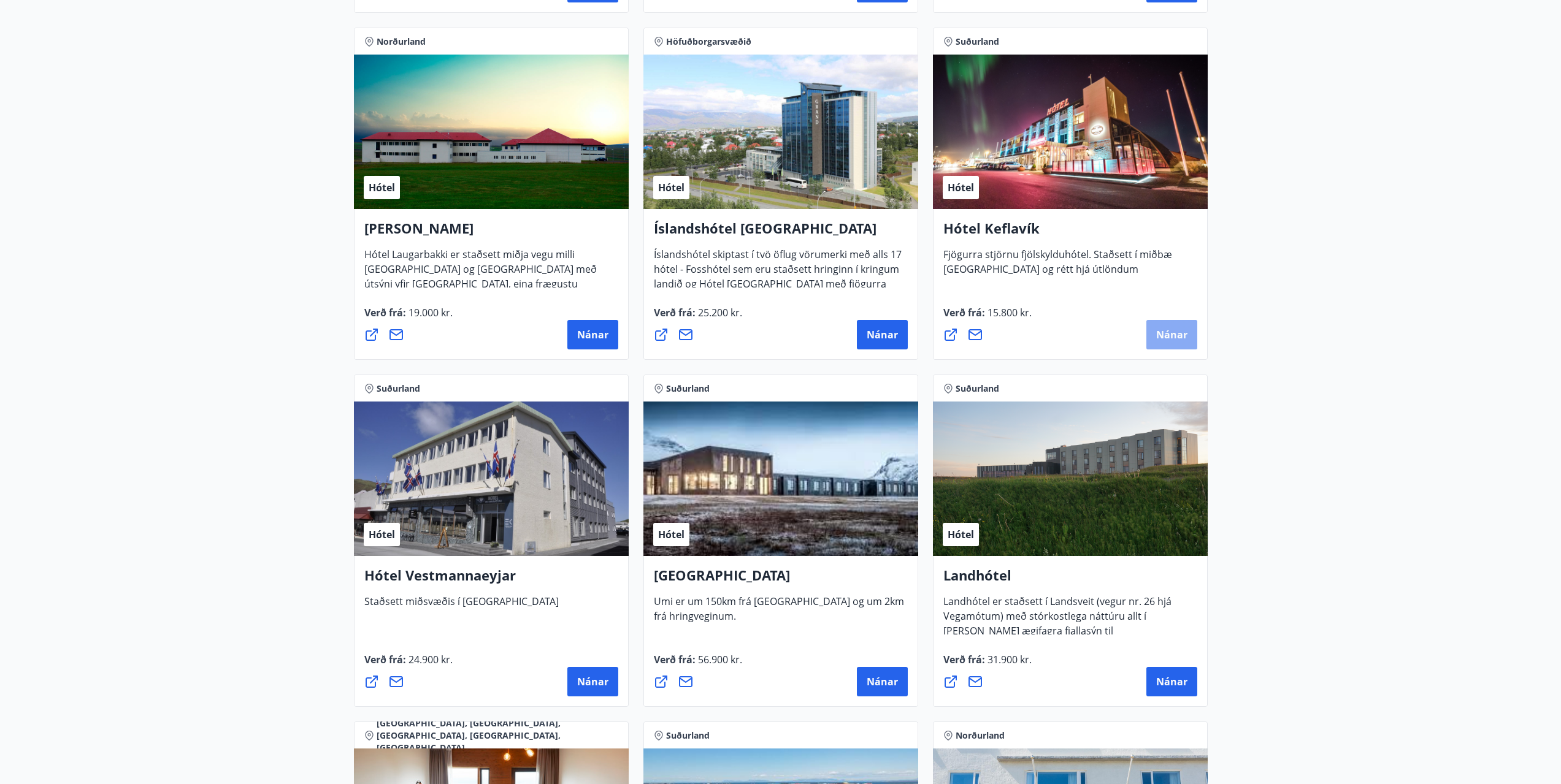
click at [1154, 326] on button "Nánar" at bounding box center [1172, 335] width 51 height 30
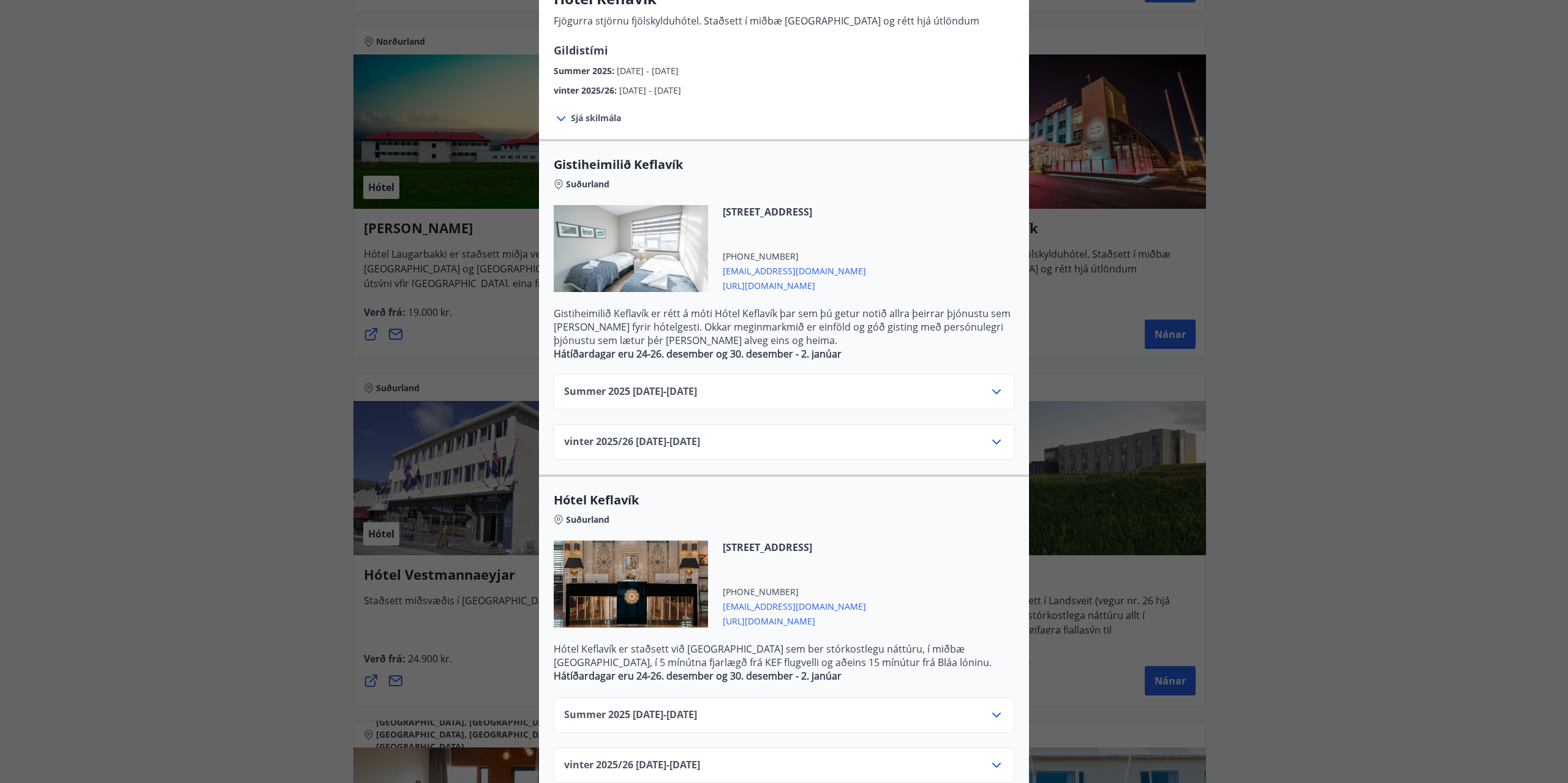
scroll to position [143, 0]
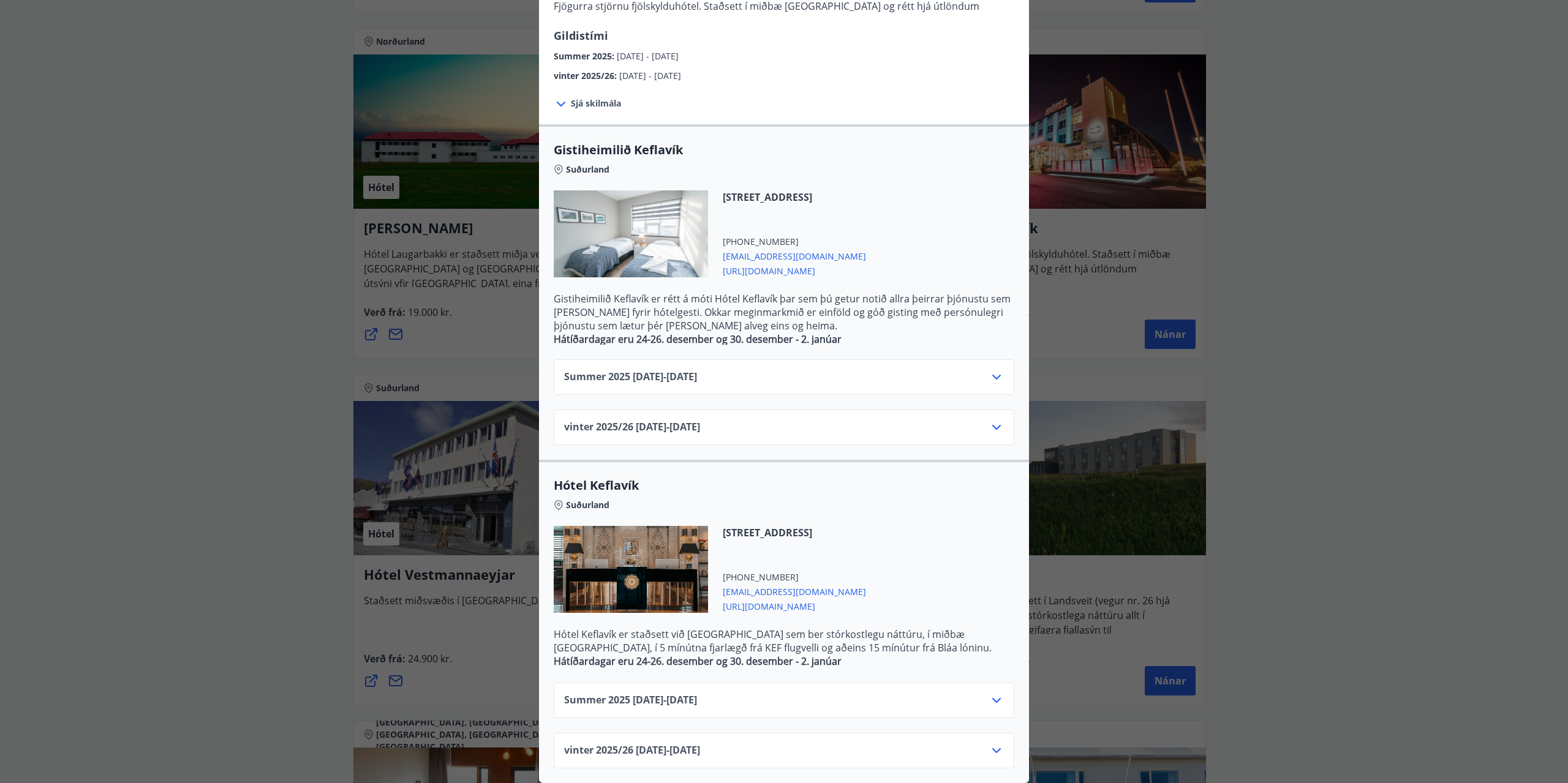
click at [989, 693] on icon at bounding box center [997, 701] width 15 height 15
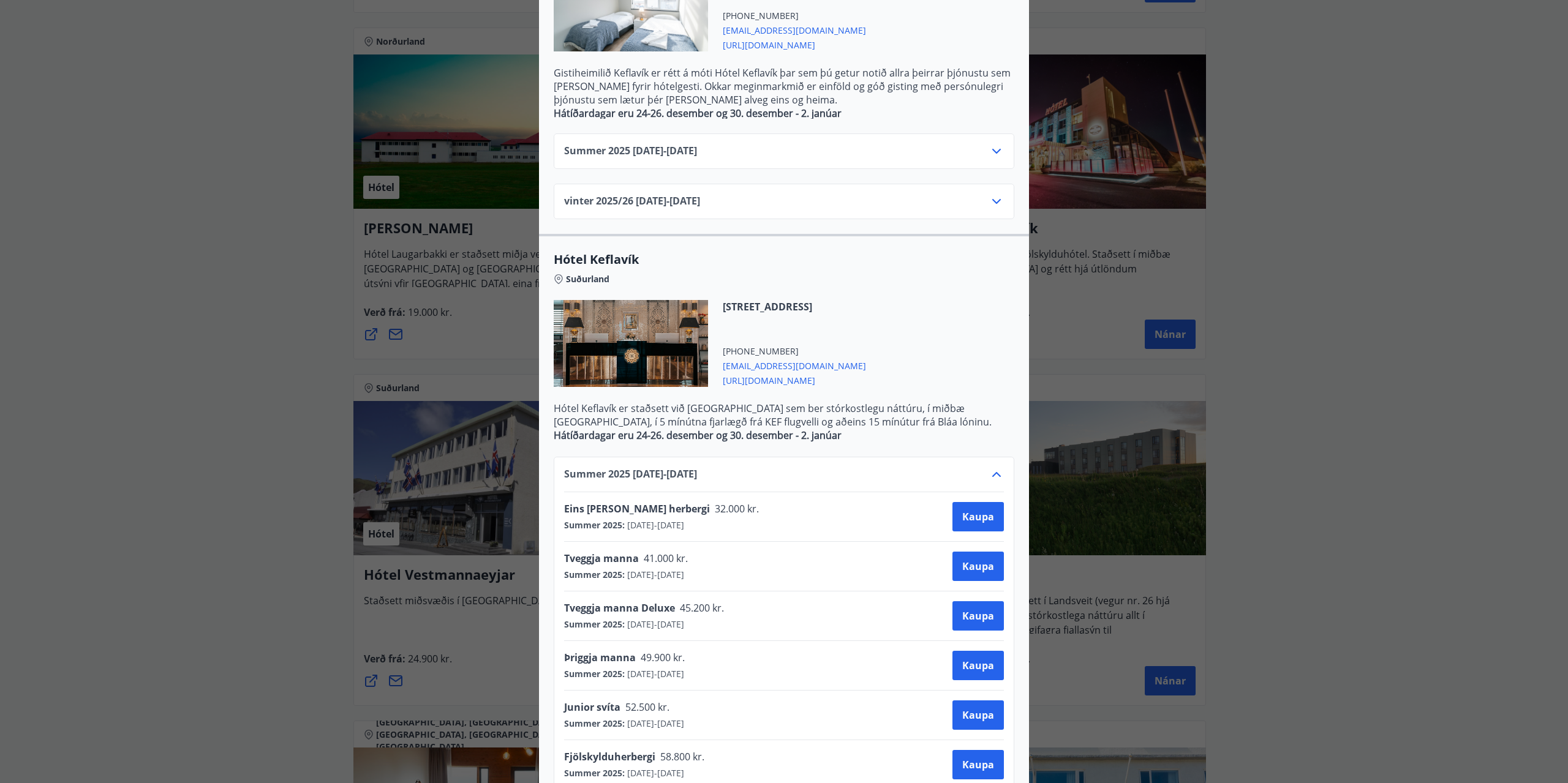
scroll to position [441, 0]
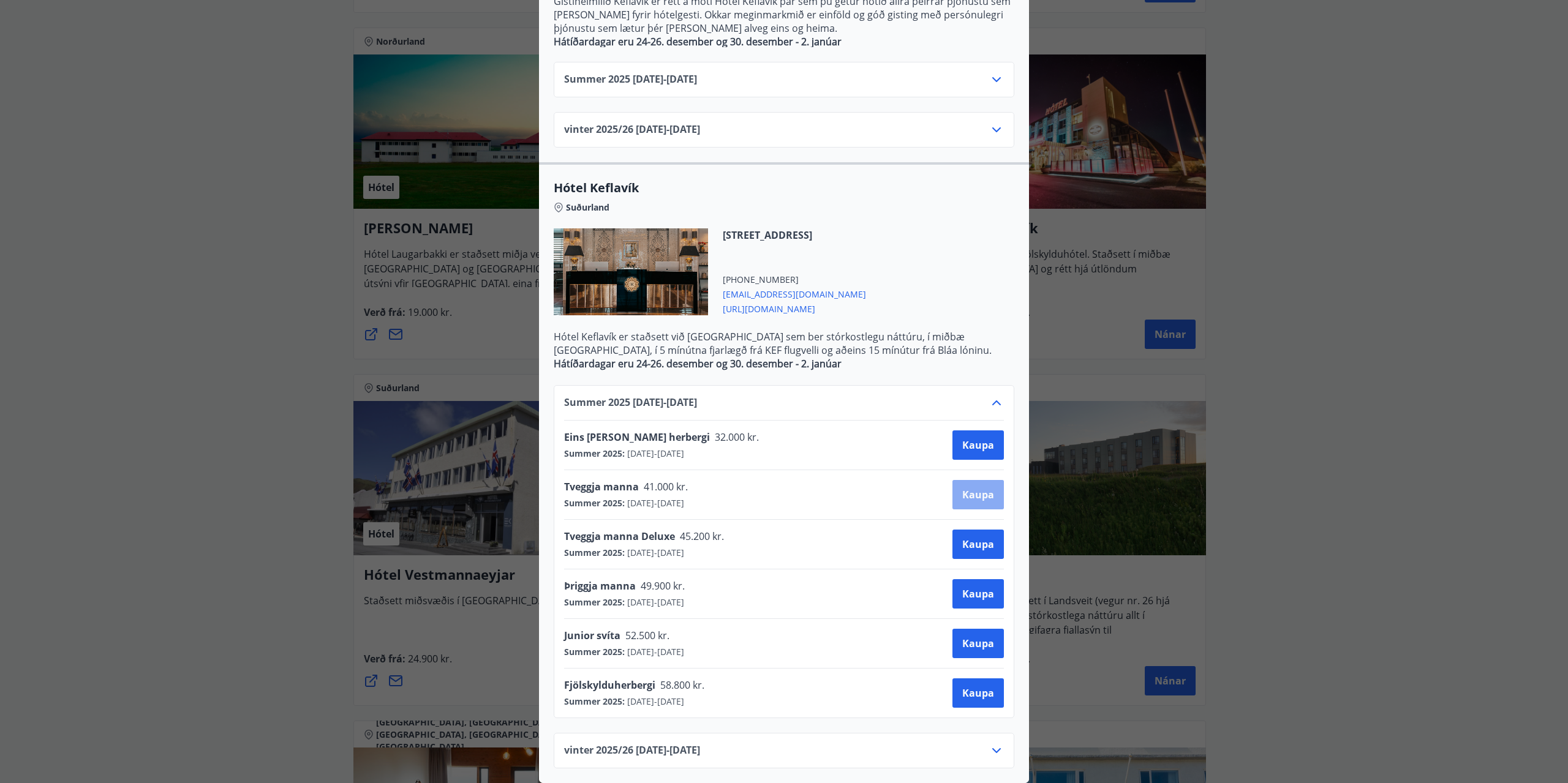
click at [967, 488] on span "Kaupa" at bounding box center [978, 495] width 32 height 13
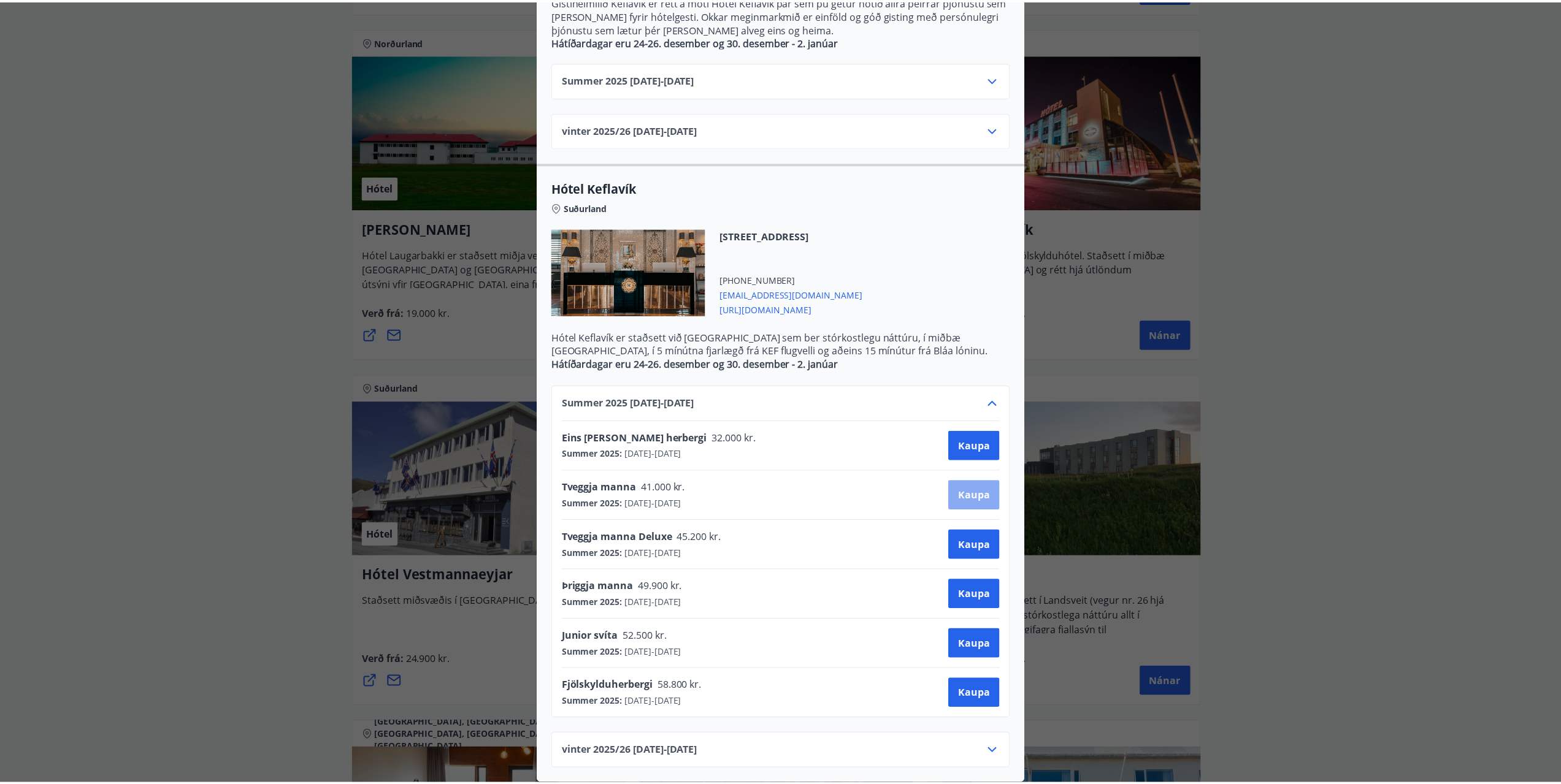
scroll to position [2, 0]
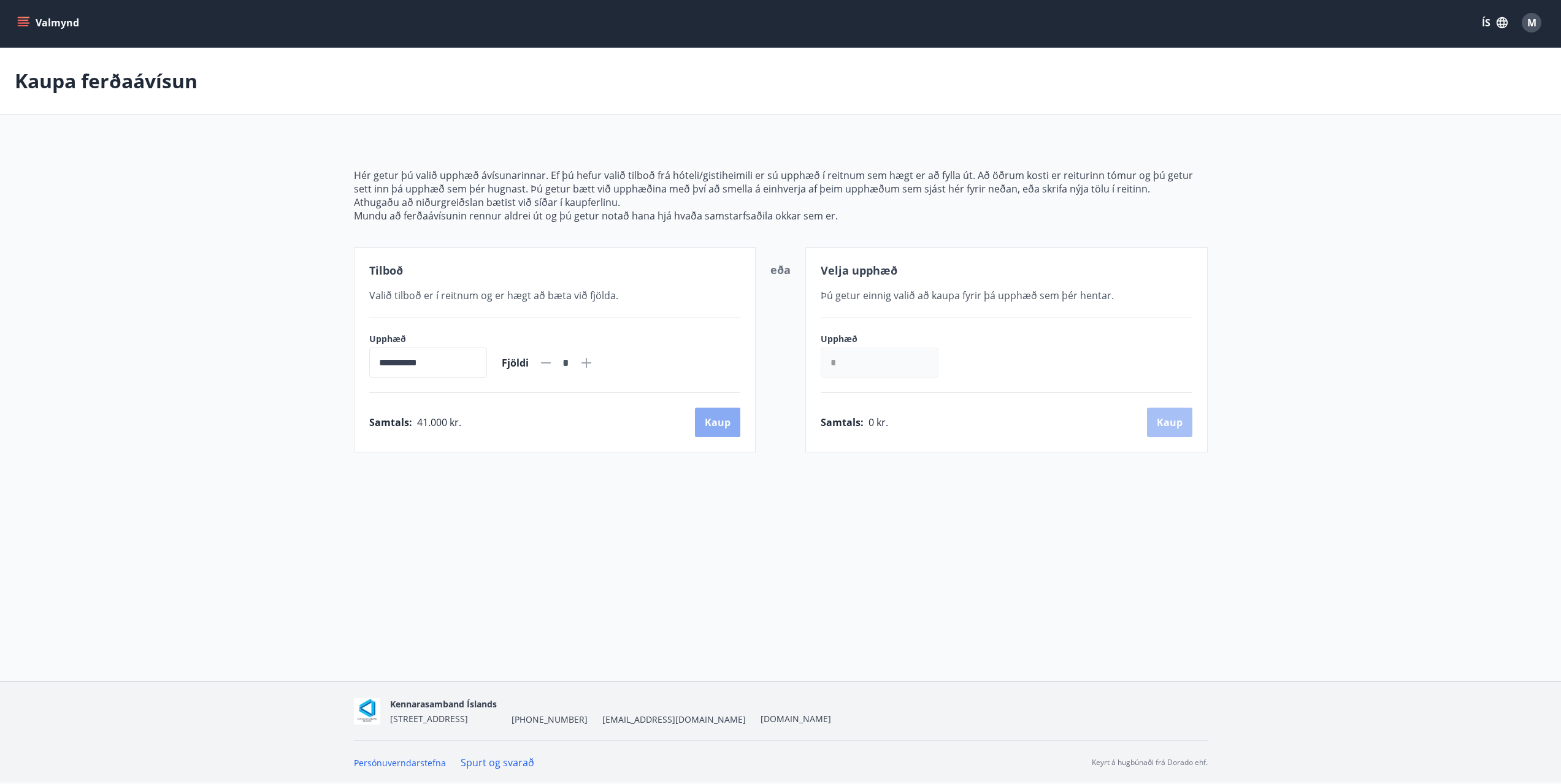
click at [707, 418] on button "Kaup" at bounding box center [717, 423] width 45 height 30
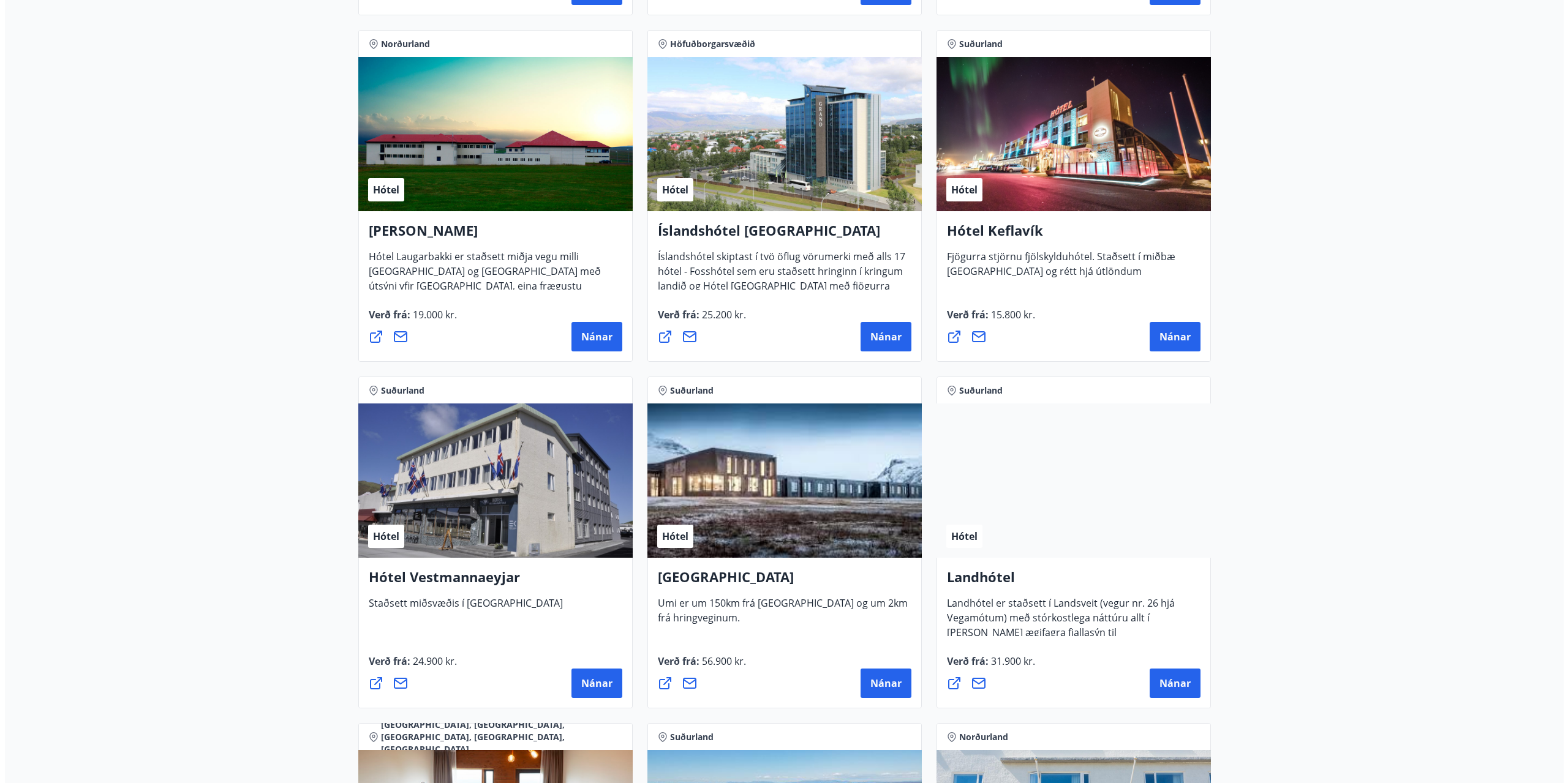
scroll to position [2227, 0]
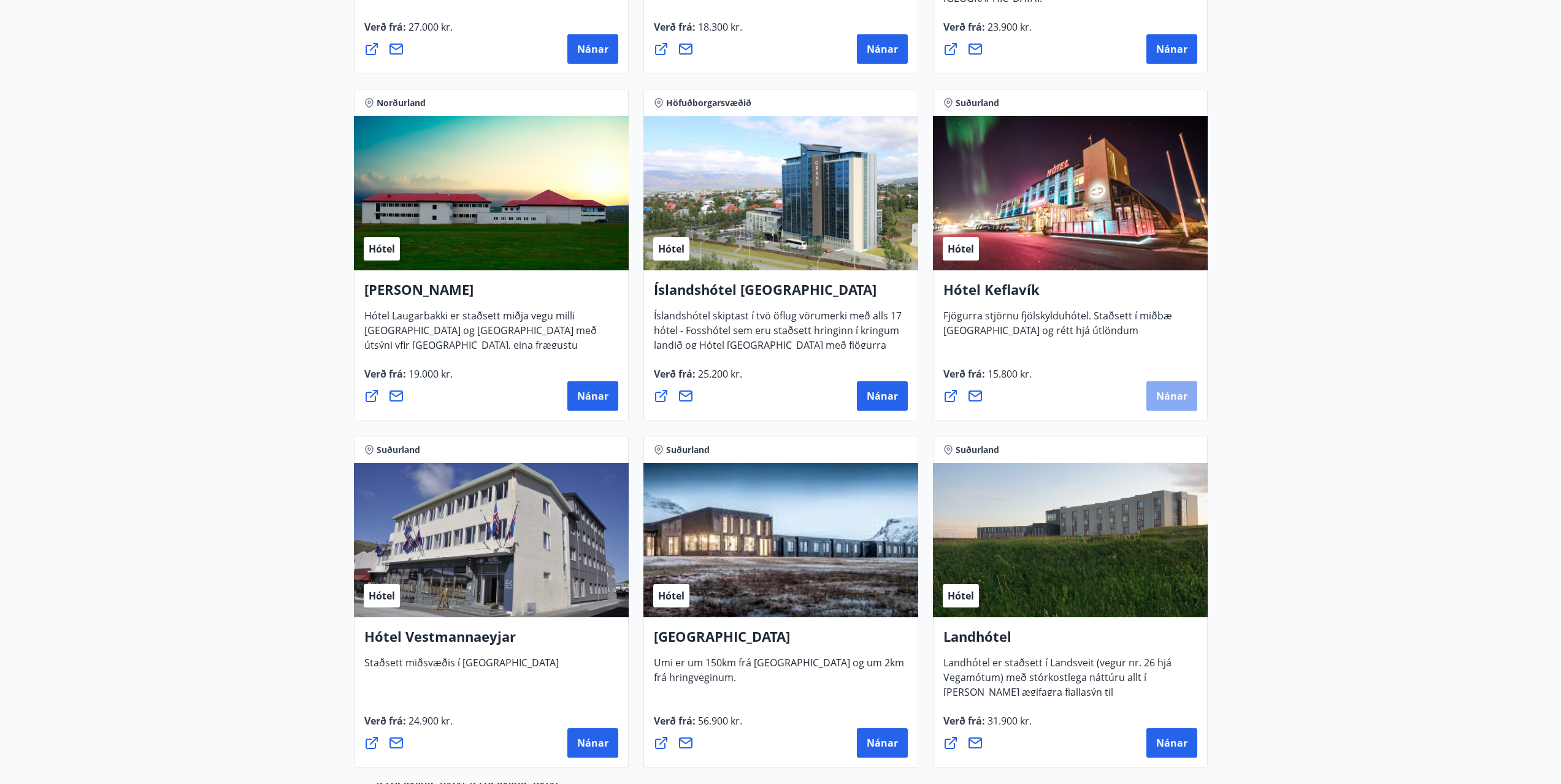
click at [1171, 390] on span "Nánar" at bounding box center [1172, 396] width 31 height 13
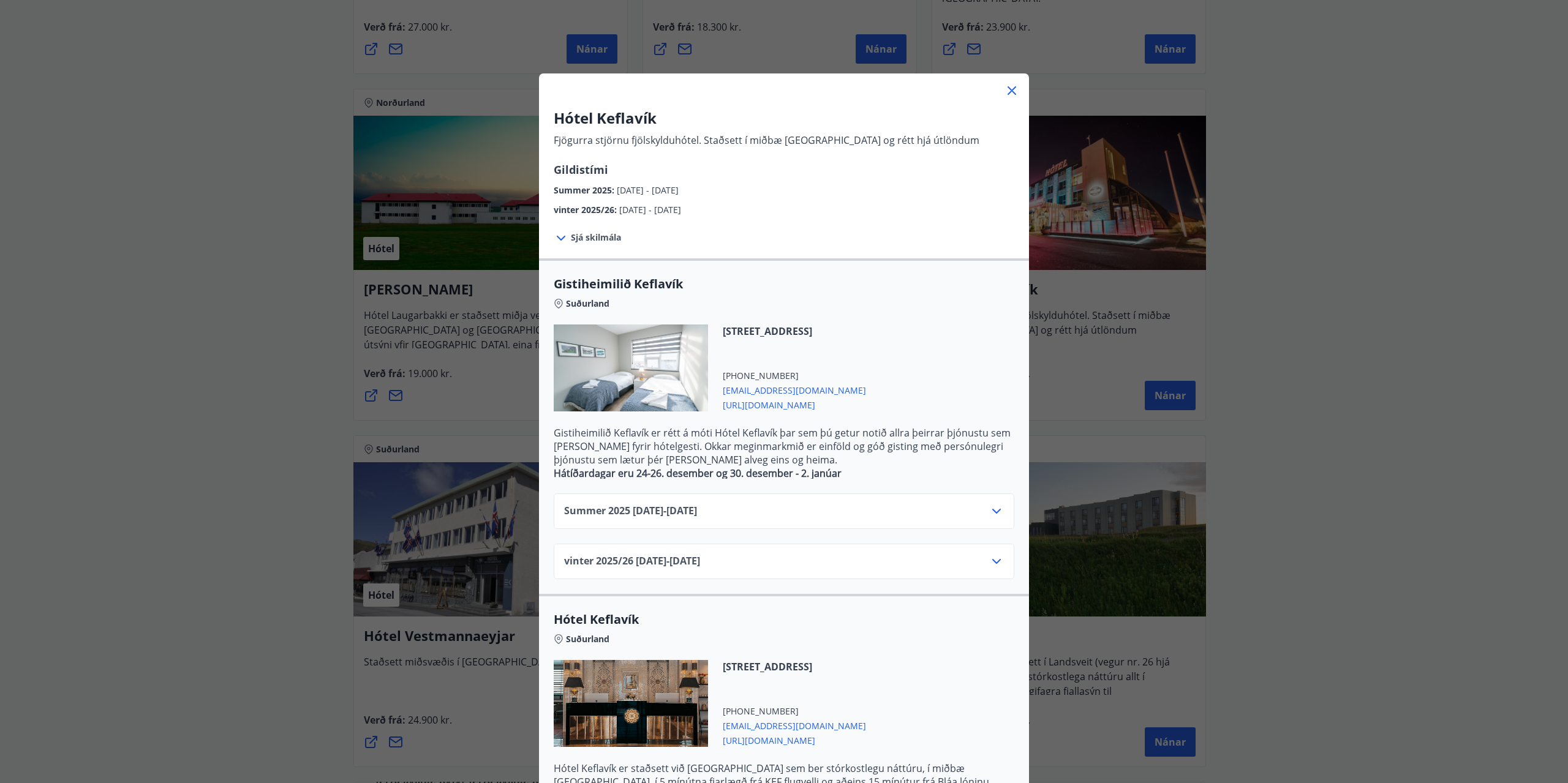
click at [993, 509] on icon at bounding box center [997, 512] width 15 height 15
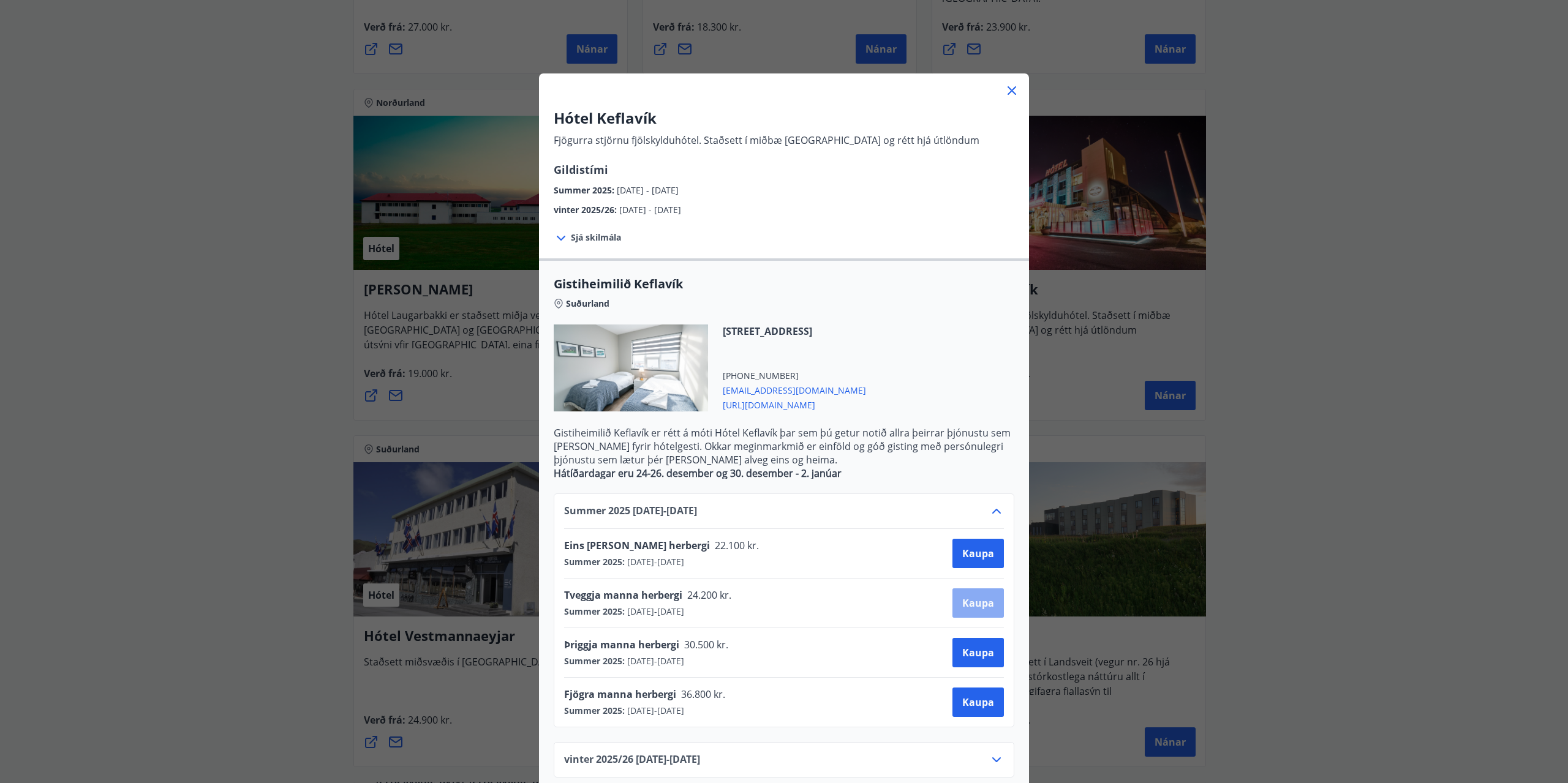
click at [973, 604] on span "Kaupa" at bounding box center [978, 603] width 32 height 13
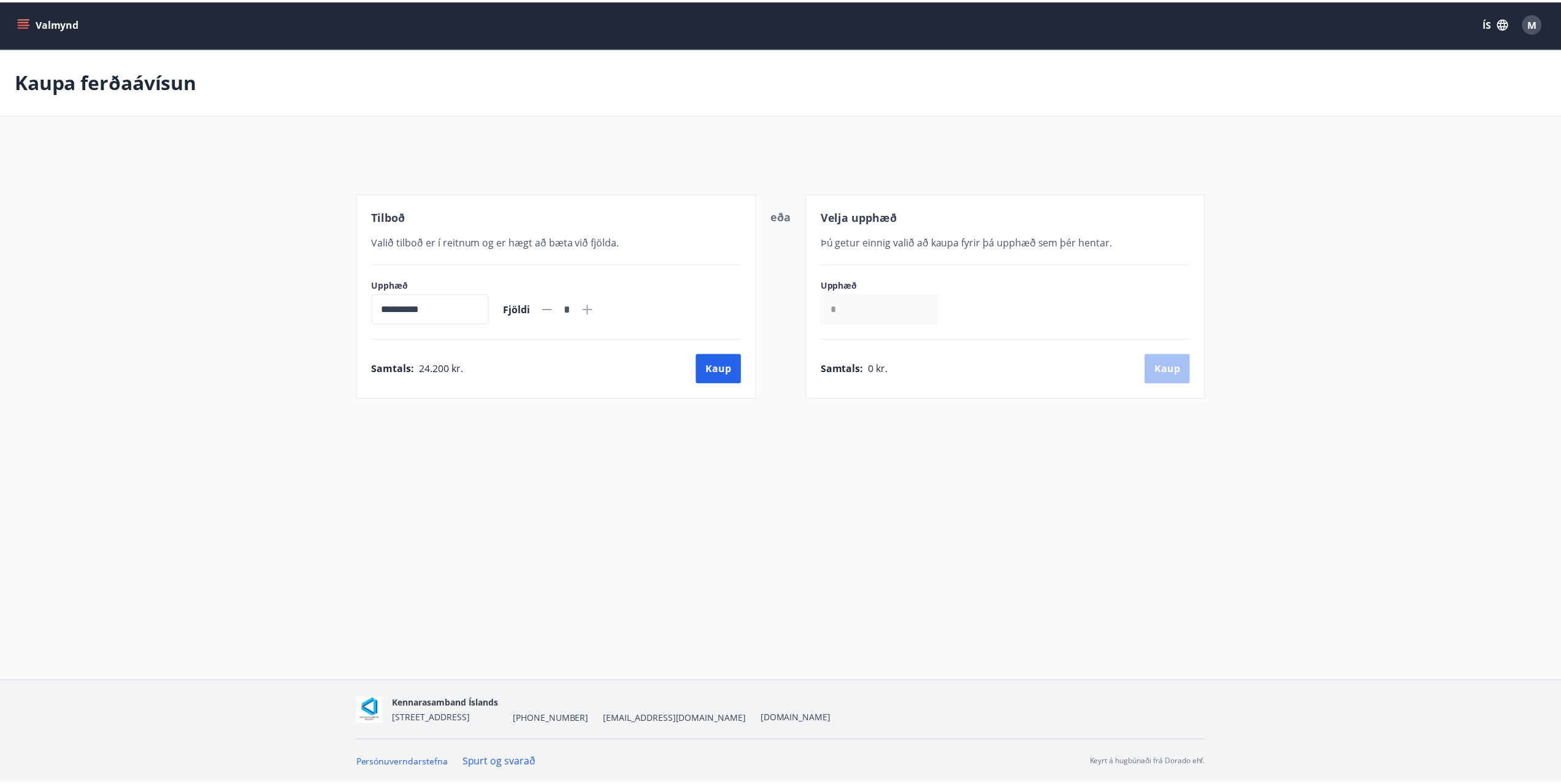
scroll to position [2, 0]
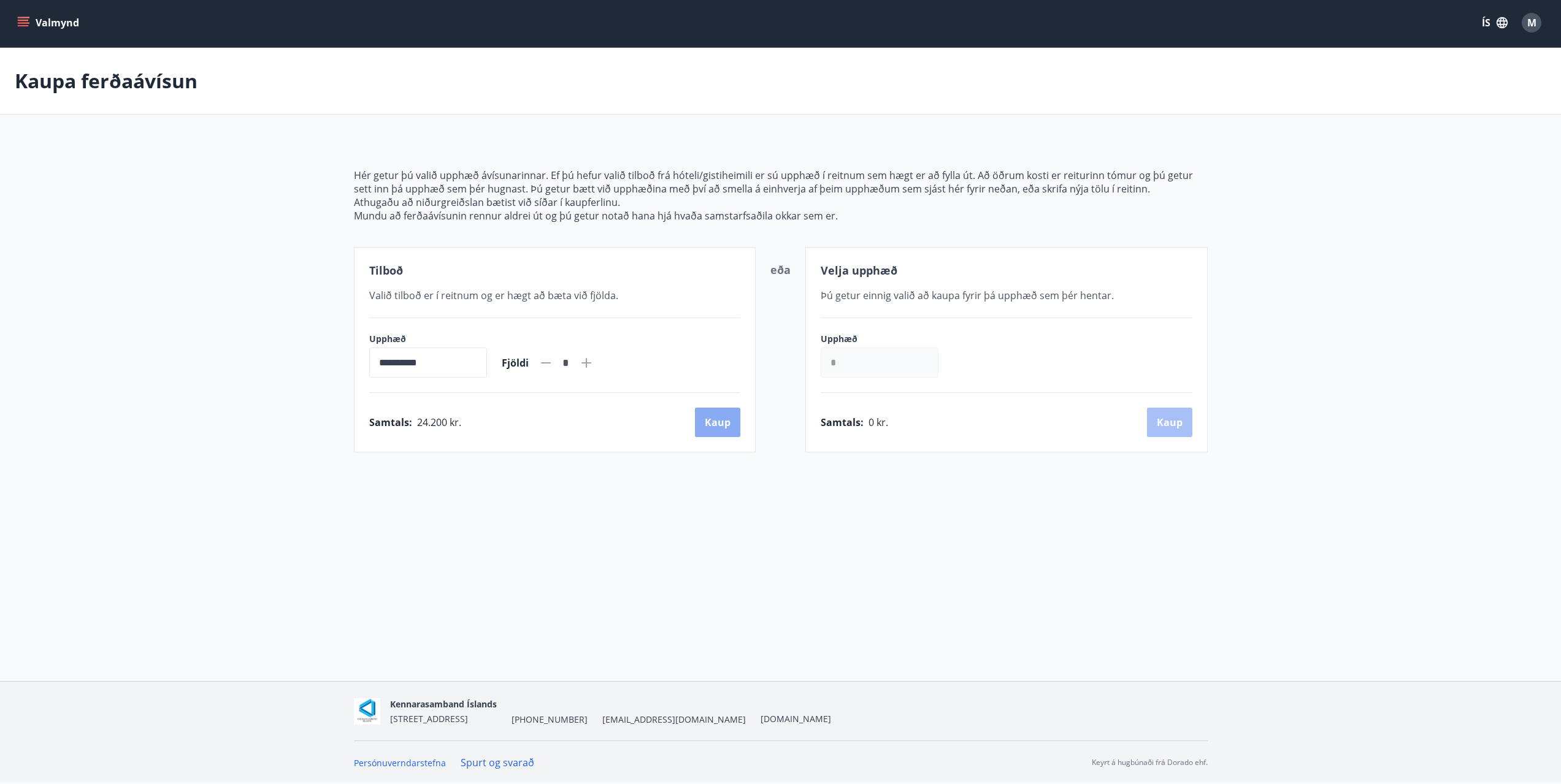
click at [710, 423] on button "Kaup" at bounding box center [717, 423] width 45 height 30
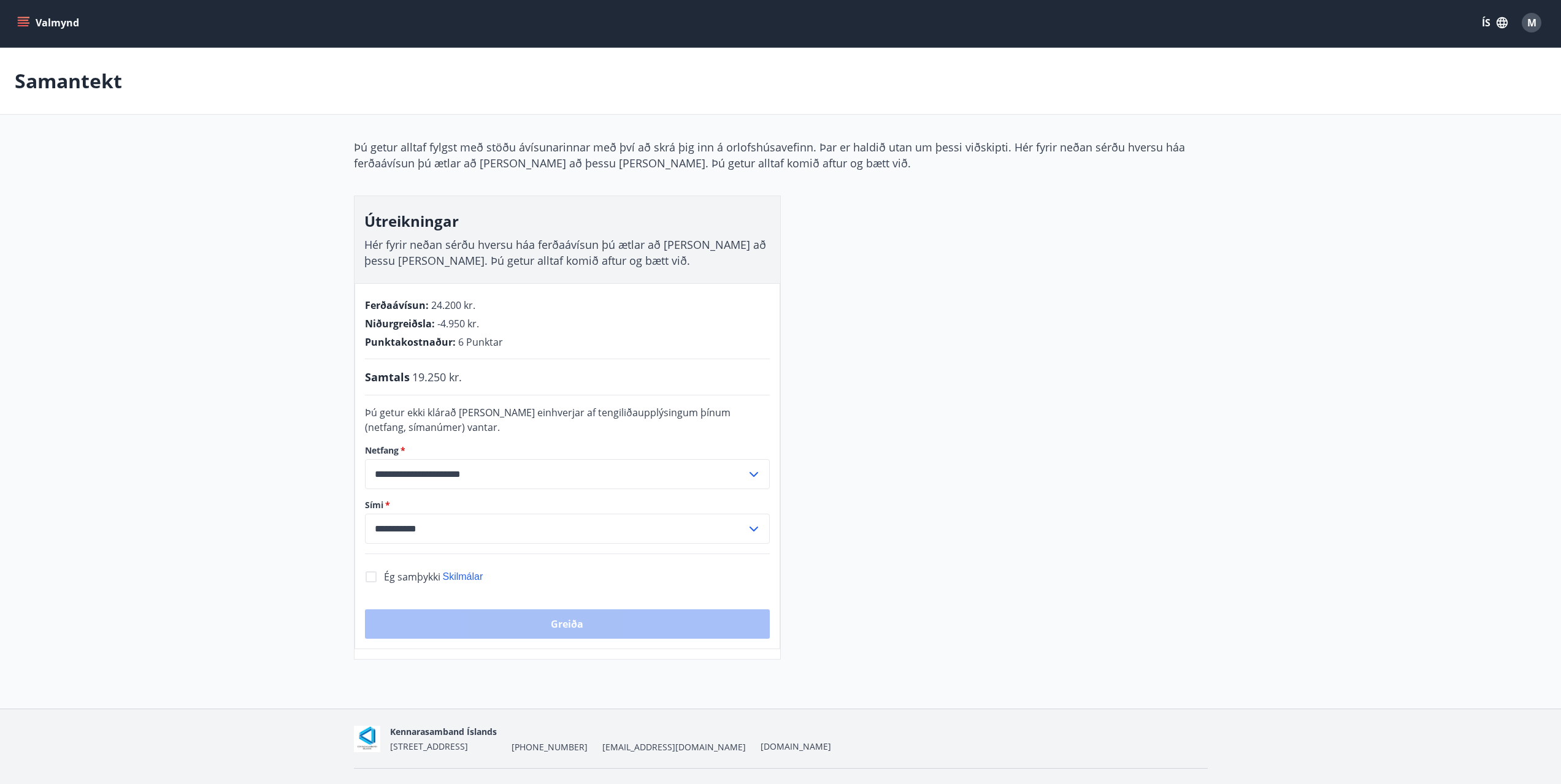
click at [840, 379] on div "**********" at bounding box center [781, 399] width 854 height 521
